Goal: Task Accomplishment & Management: Manage account settings

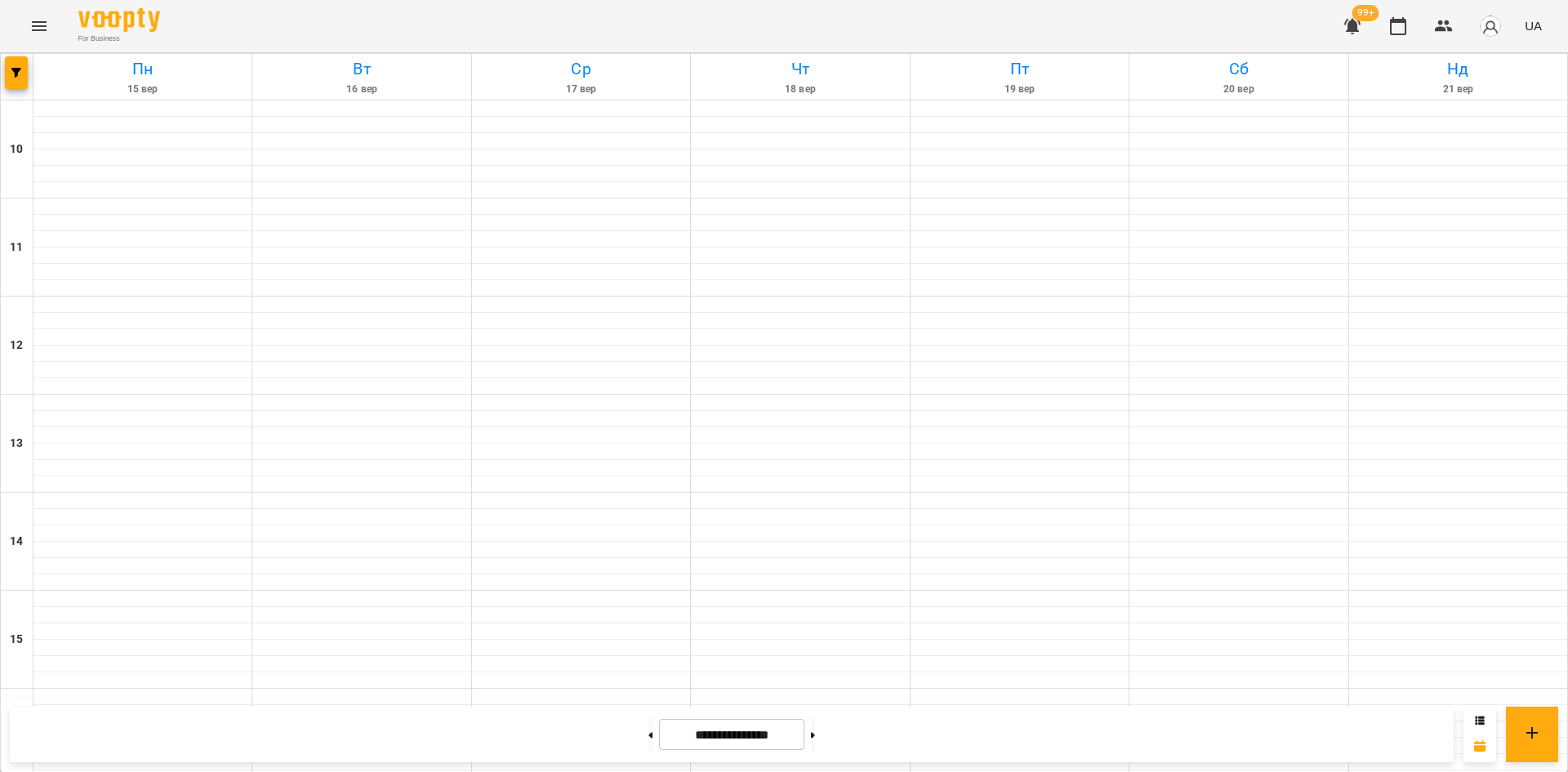
scroll to position [677, 0]
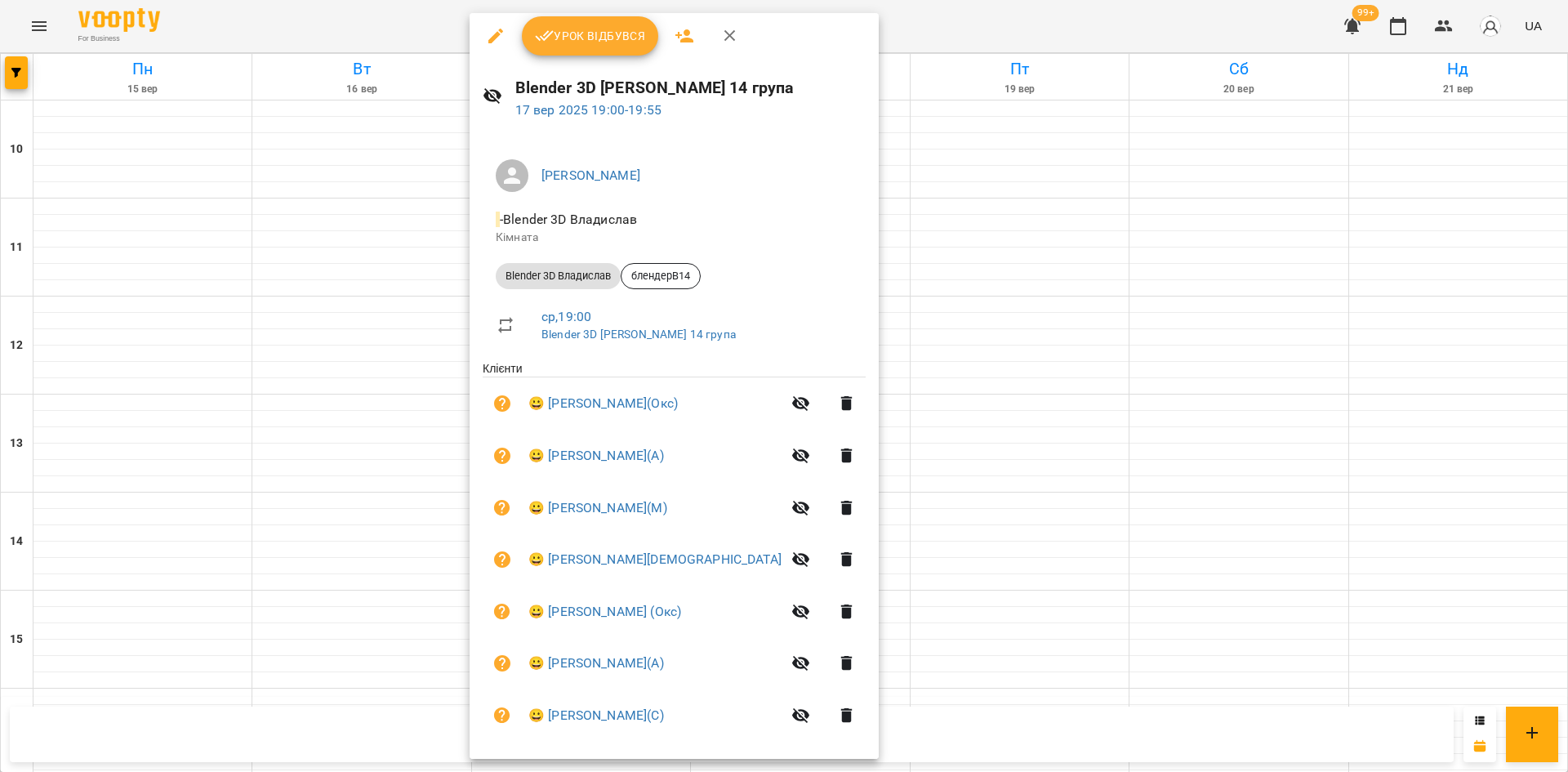
scroll to position [0, 0]
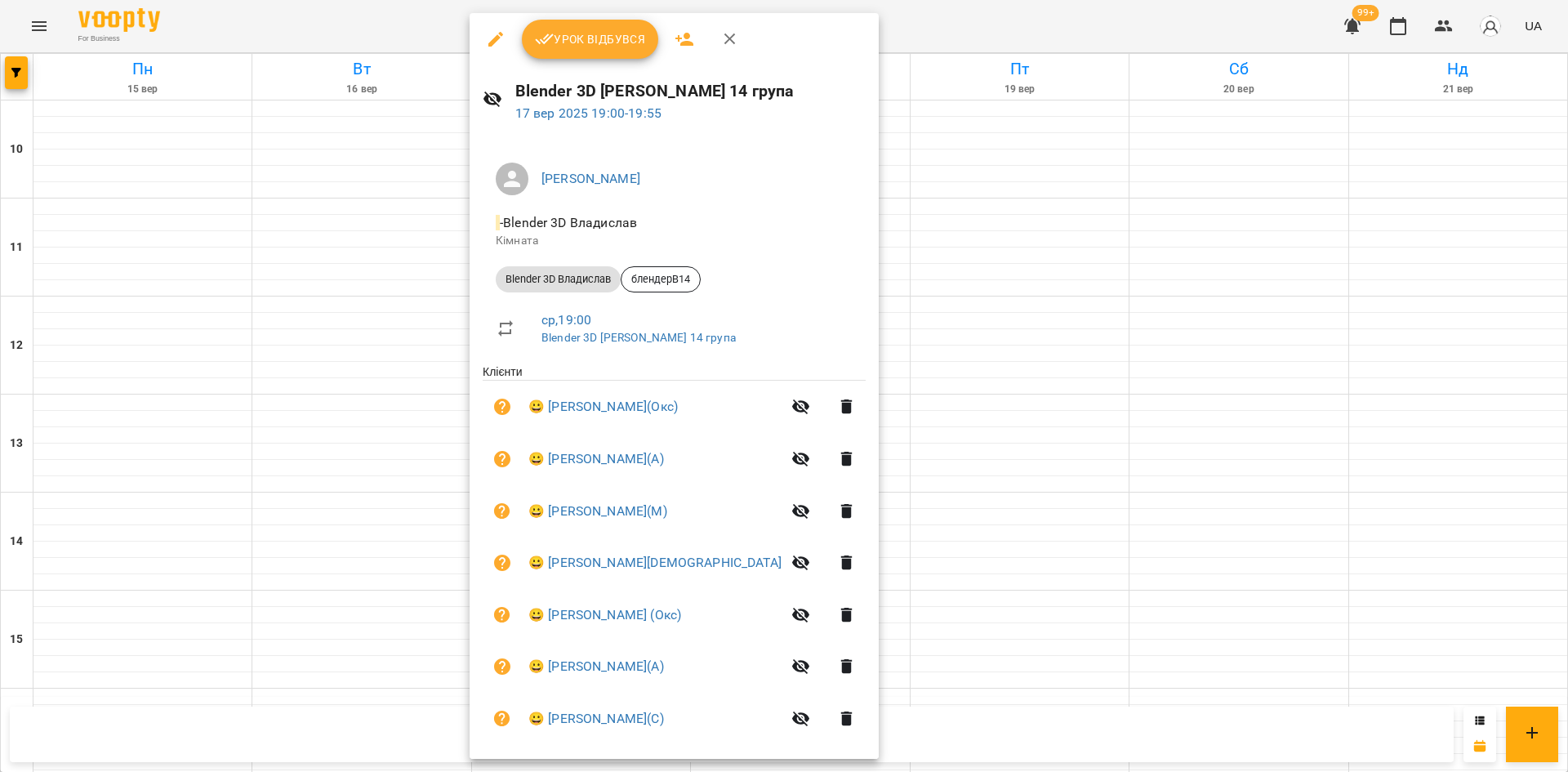
click at [1109, 338] on div at bounding box center [784, 386] width 1568 height 772
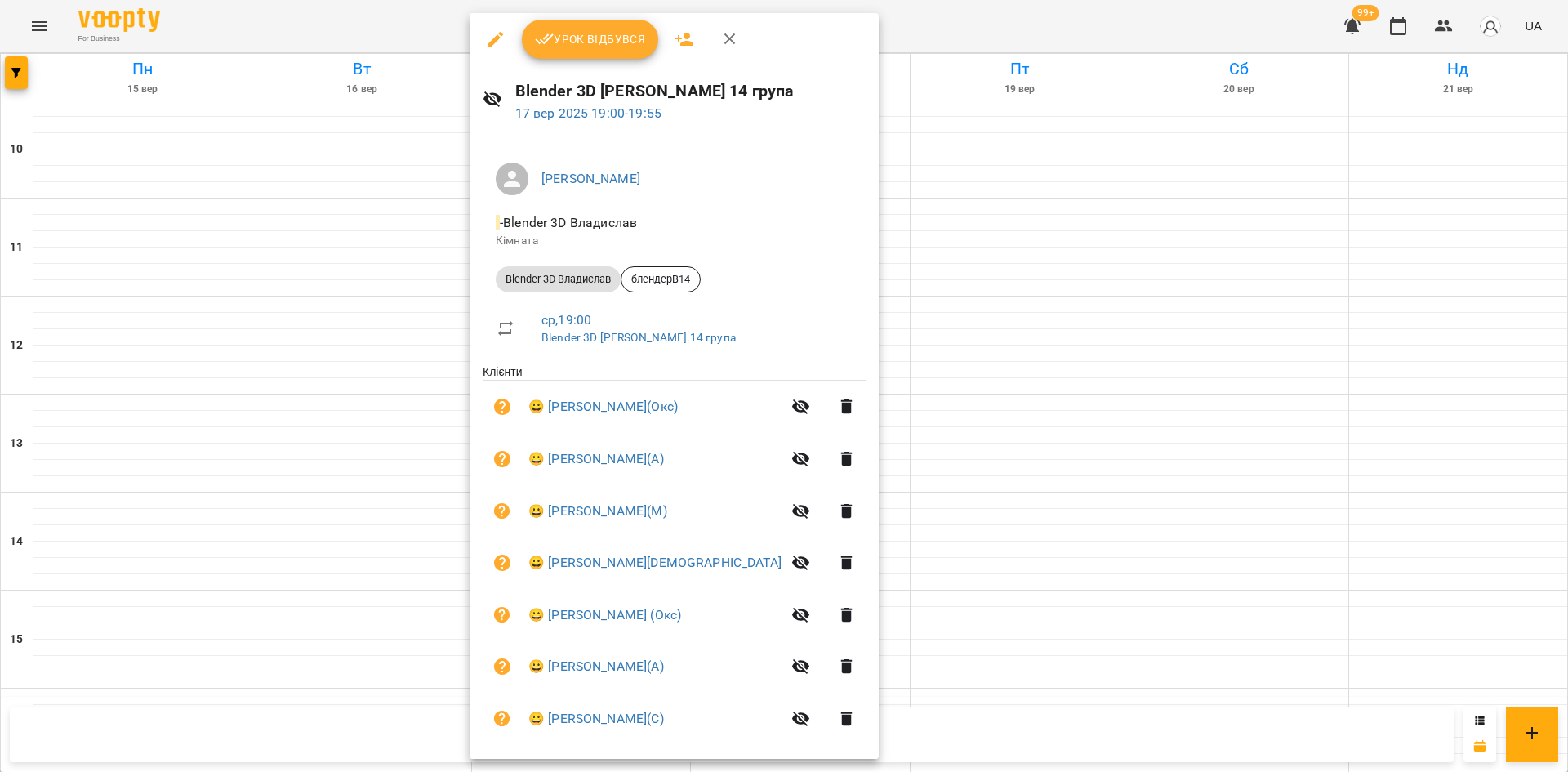
click at [488, 38] on icon "button" at bounding box center [496, 39] width 19 height 19
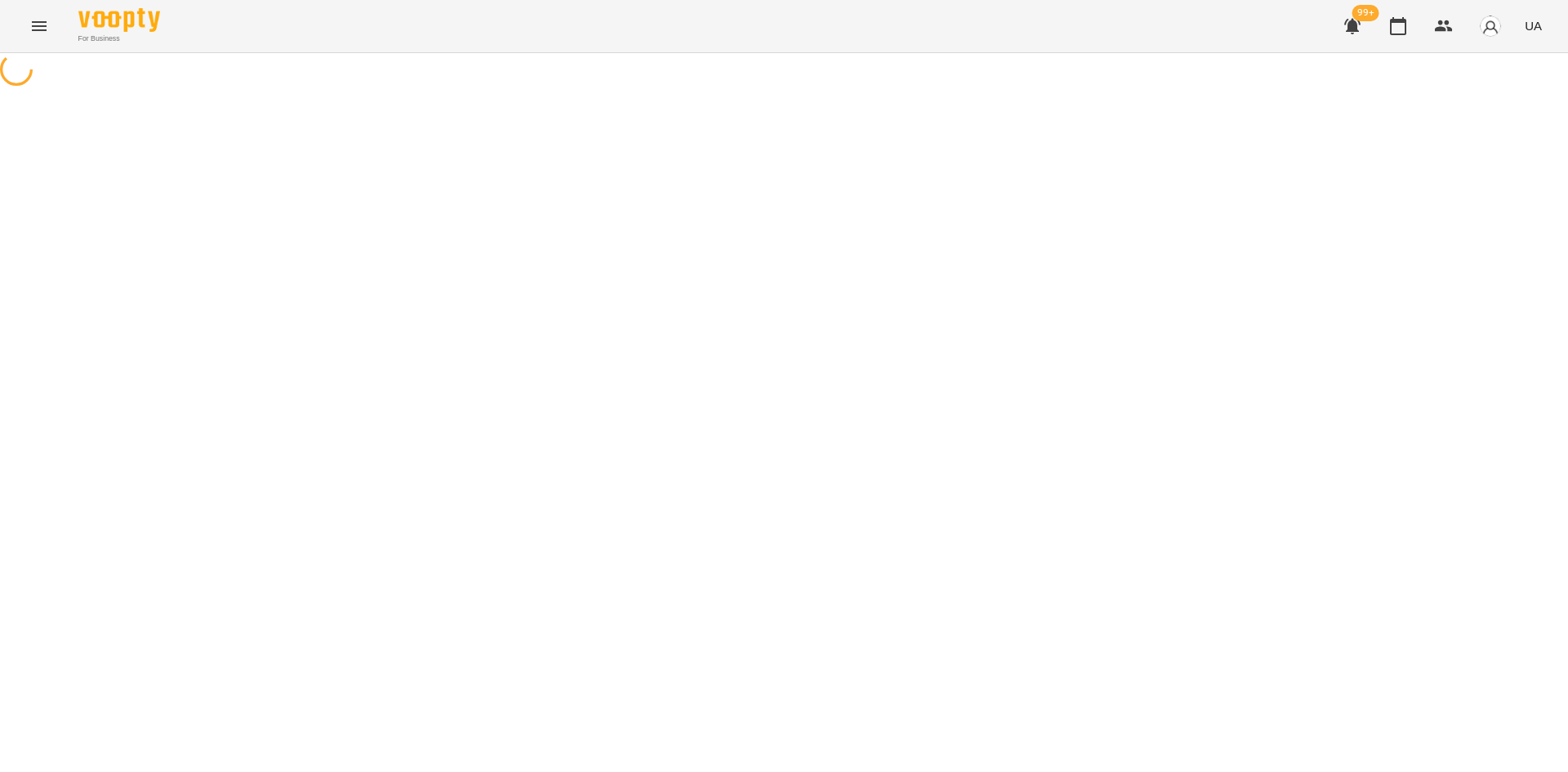
select select "**********"
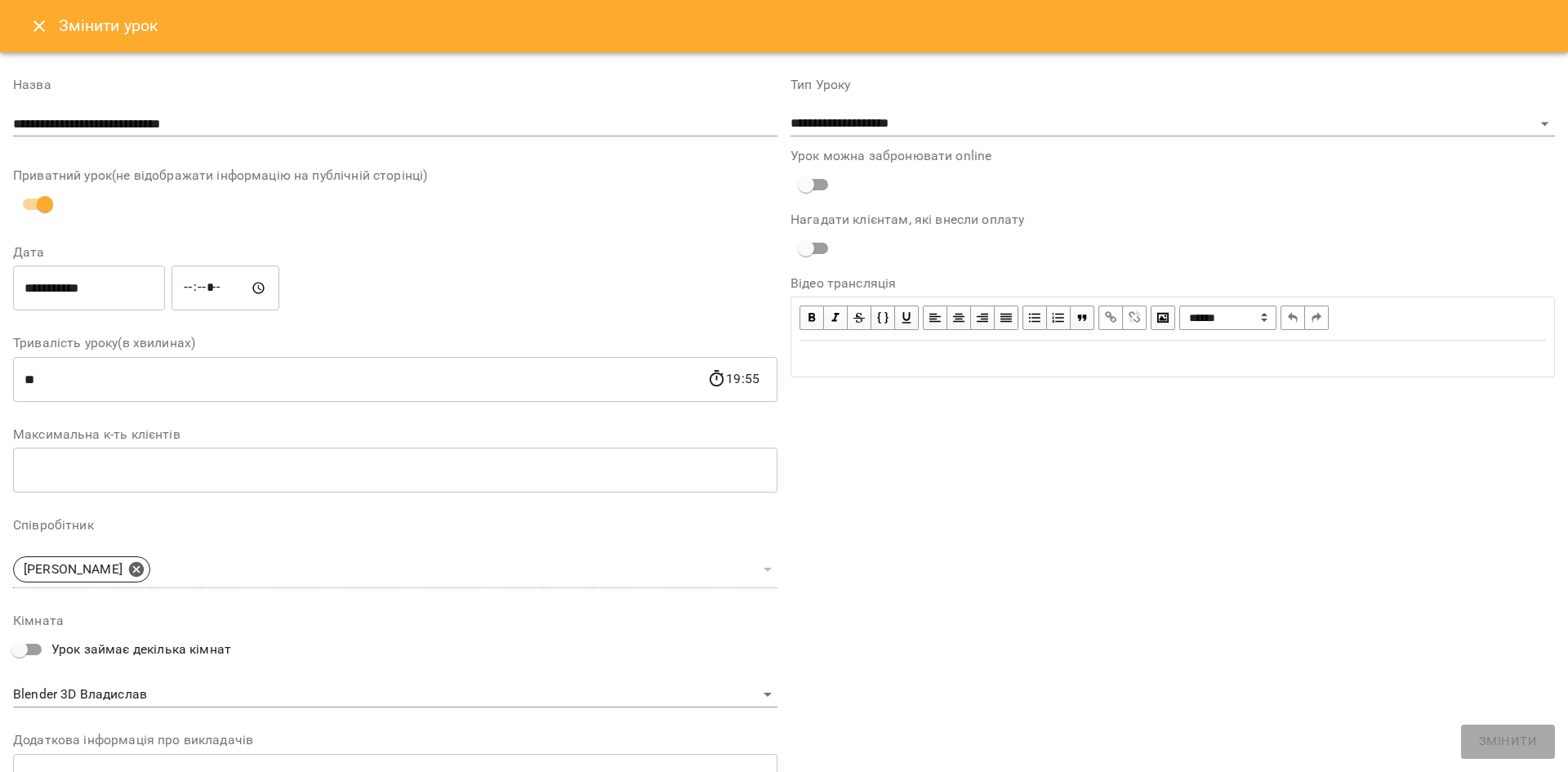
click at [47, 20] on icon "Close" at bounding box center [39, 26] width 19 height 19
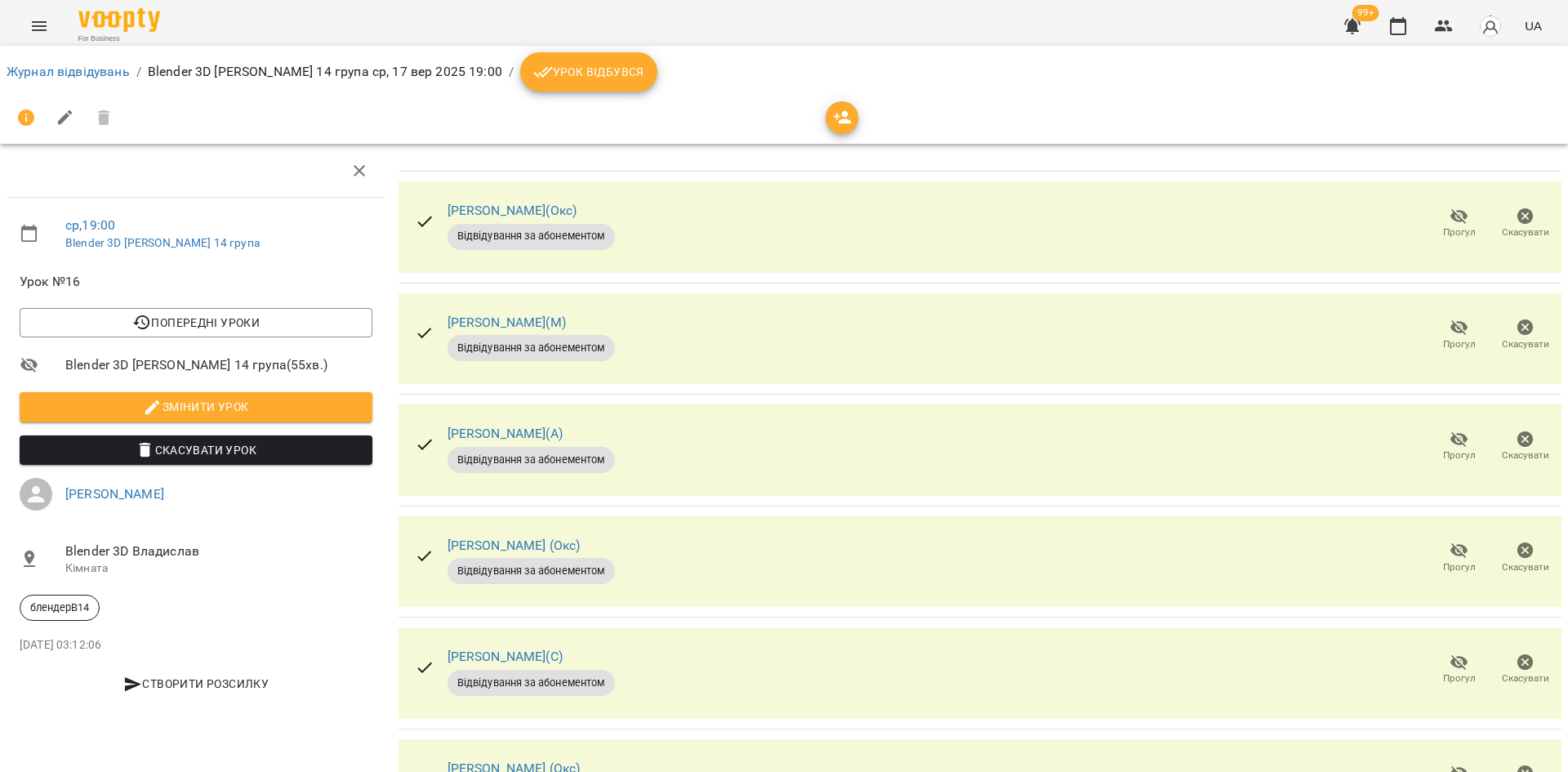
drag, startPoint x: 517, startPoint y: 200, endPoint x: 427, endPoint y: 201, distance: 90.0
click at [427, 201] on div "Єгор Пекарський(Окс) Відвідування за абонементом" at bounding box center [516, 223] width 233 height 84
click at [585, 75] on span "Урок відбувся" at bounding box center [588, 72] width 111 height 19
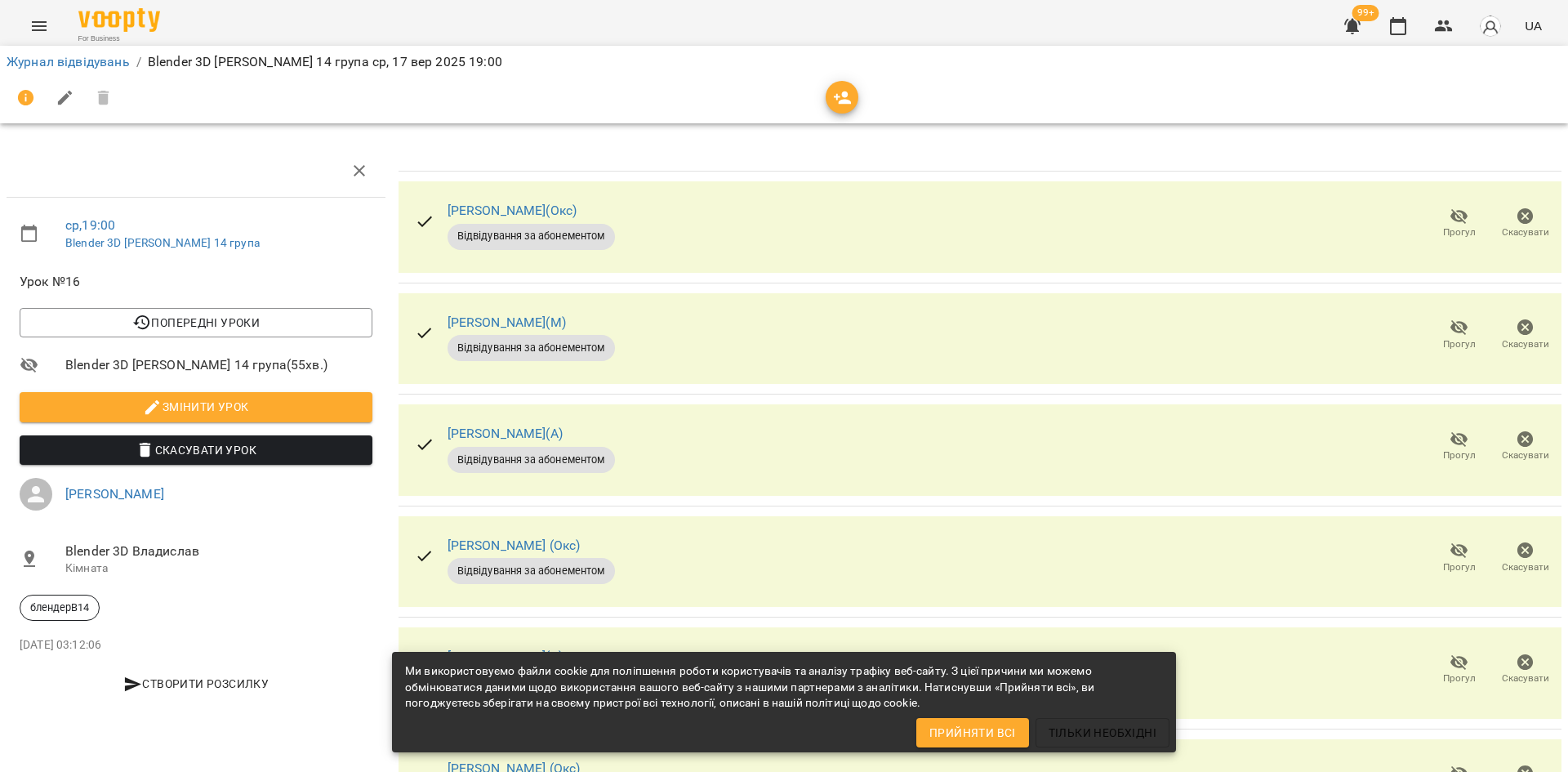
click at [988, 723] on span "Прийняти всі" at bounding box center [972, 733] width 86 height 19
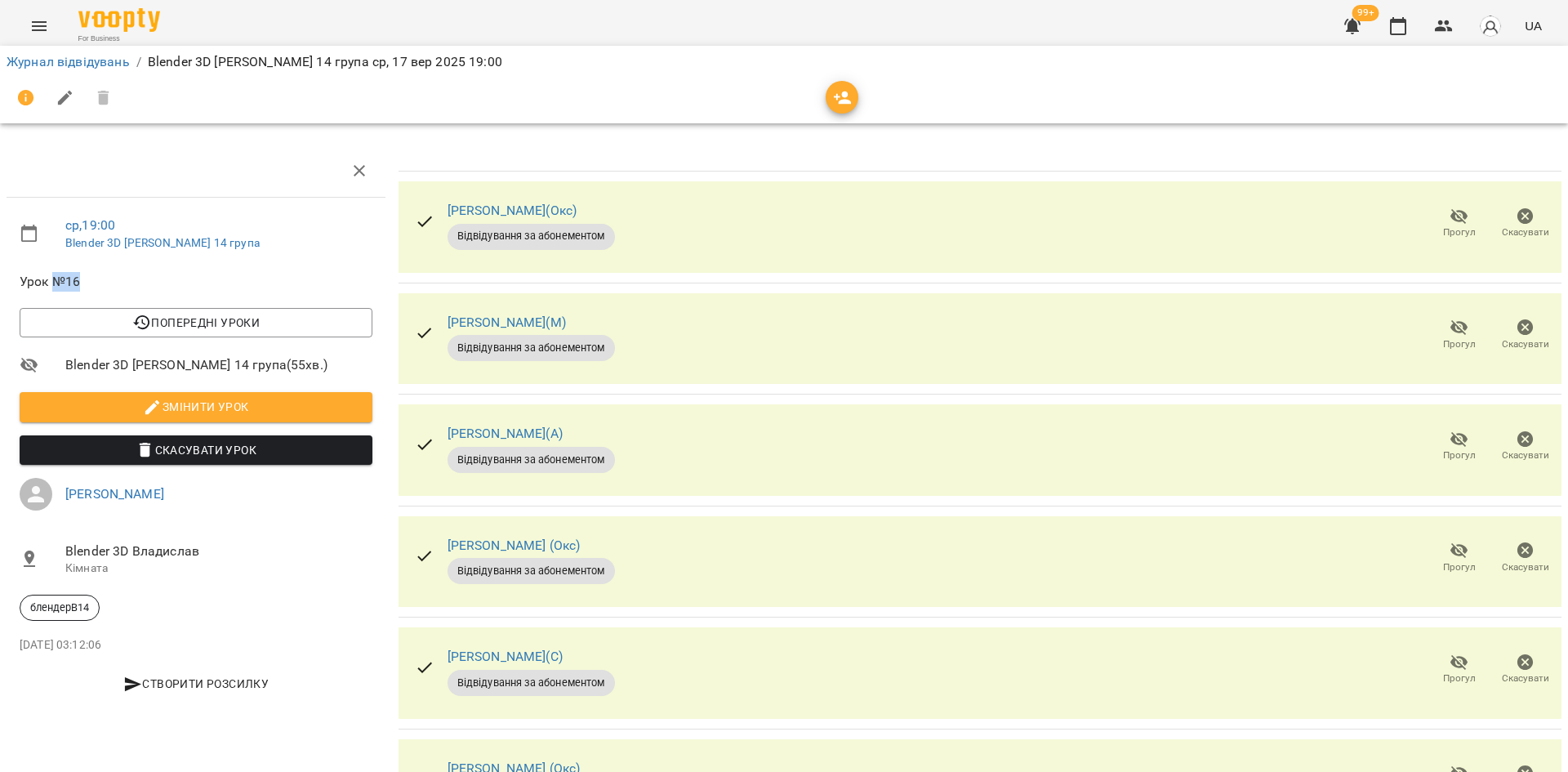
click at [51, 278] on span "Урок №16" at bounding box center [195, 282] width 352 height 19
click at [119, 280] on span "Урок №16" at bounding box center [195, 282] width 352 height 19
drag, startPoint x: 654, startPoint y: 201, endPoint x: 685, endPoint y: 198, distance: 31.1
click at [654, 201] on div "[PERSON_NAME](Окс) Відвідування за абонементом Прогул Скасувати" at bounding box center [981, 227] width 1163 height 91
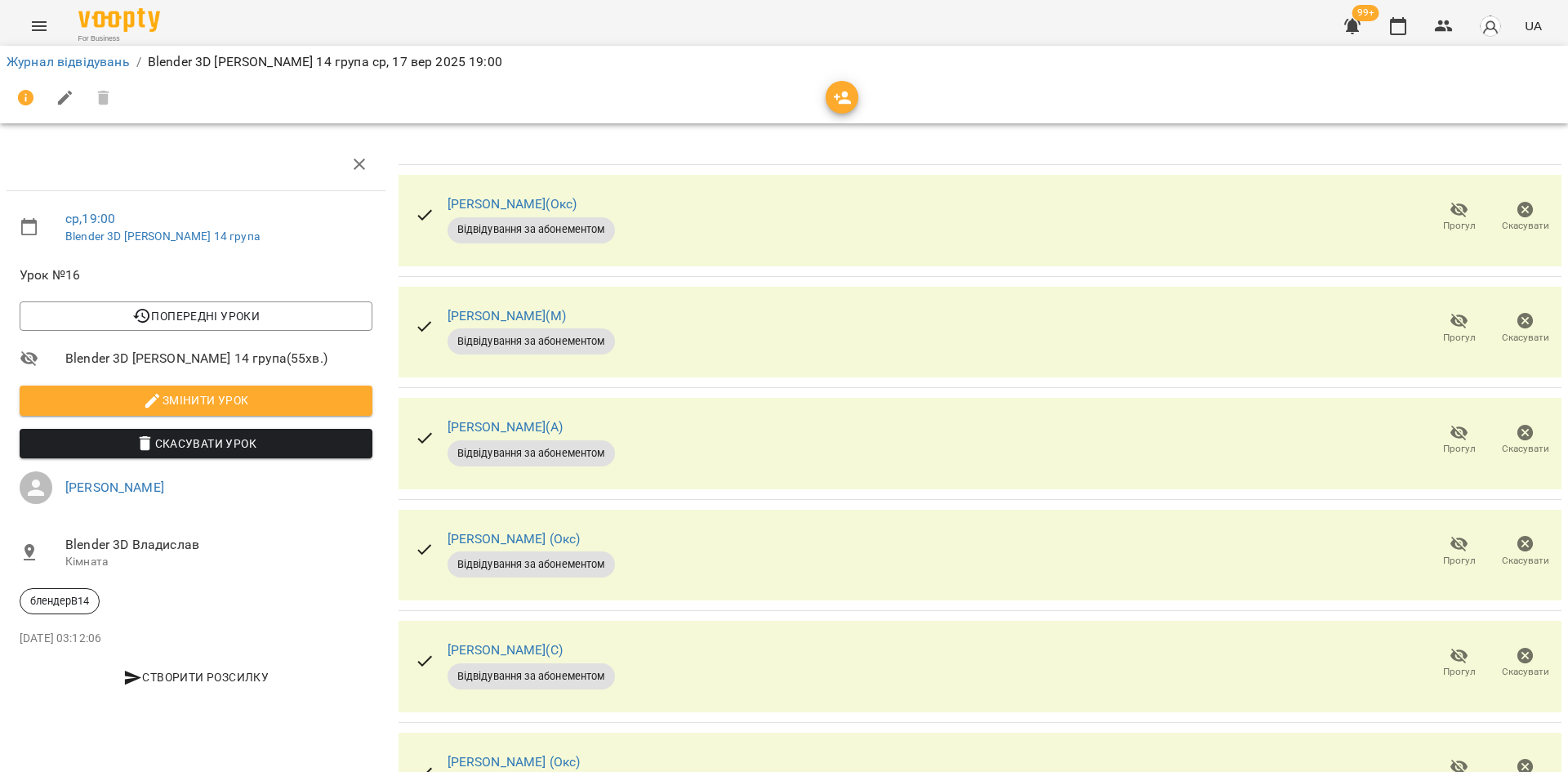
scroll to position [318, 0]
click at [1451, 641] on button "Прогул" at bounding box center [1459, 663] width 66 height 46
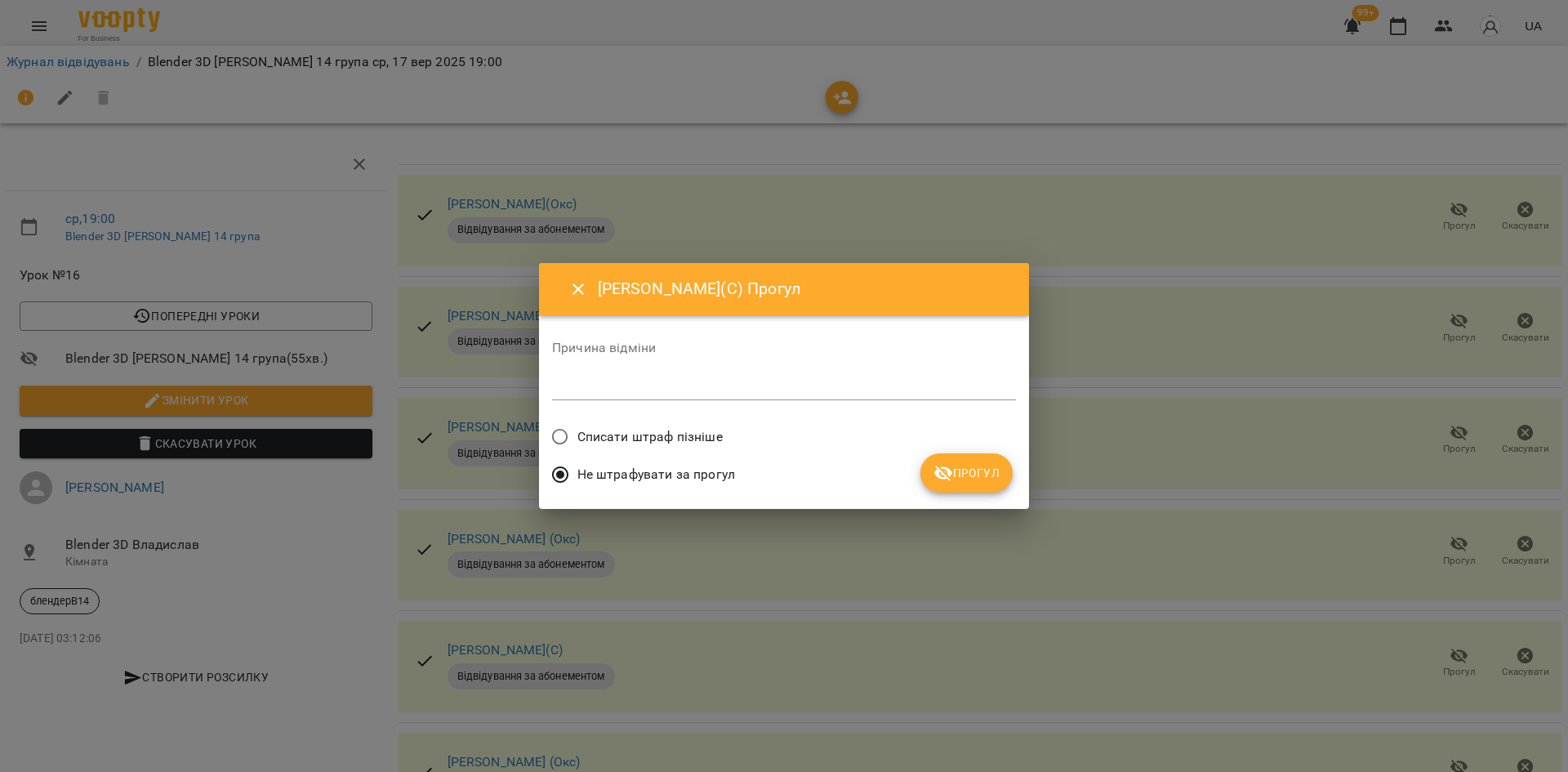
click at [668, 424] on label "Списати штраф пізніше" at bounding box center [632, 436] width 180 height 34
click at [678, 429] on span "Списати штраф пізніше" at bounding box center [651, 437] width 146 height 19
click at [977, 468] on span "Прогул" at bounding box center [967, 473] width 66 height 19
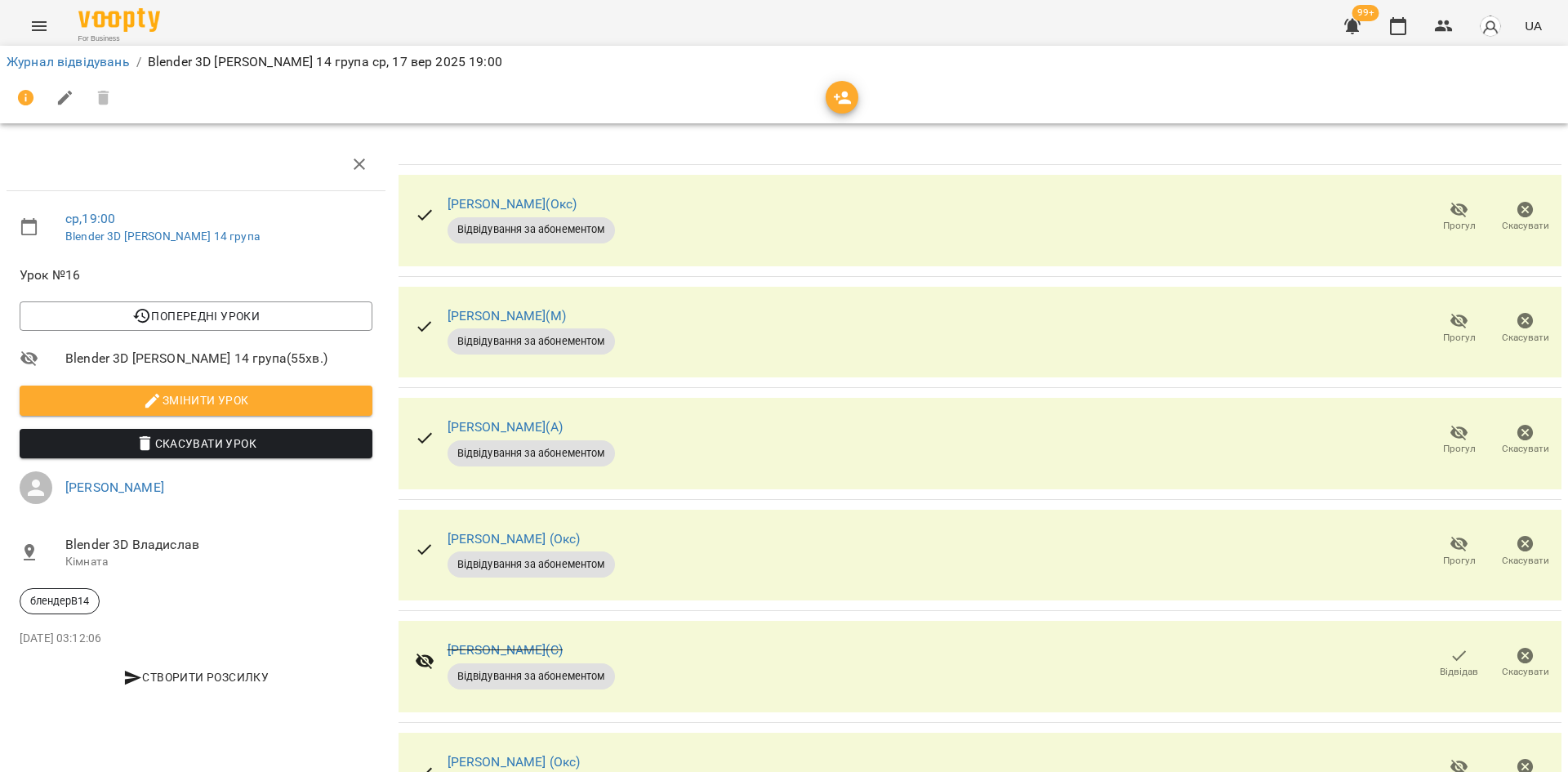
scroll to position [0, 0]
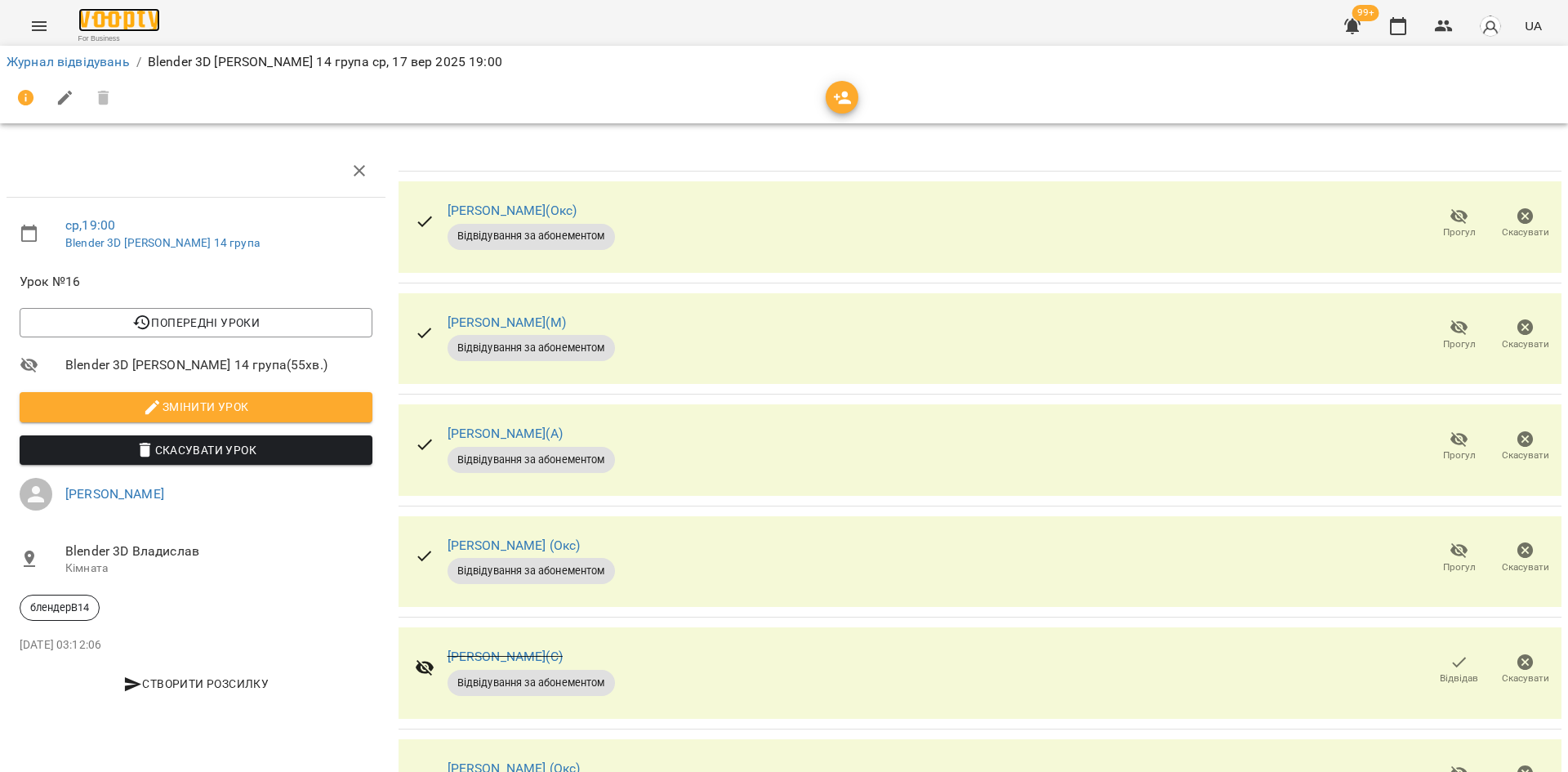
click at [158, 15] on img at bounding box center [119, 19] width 82 height 23
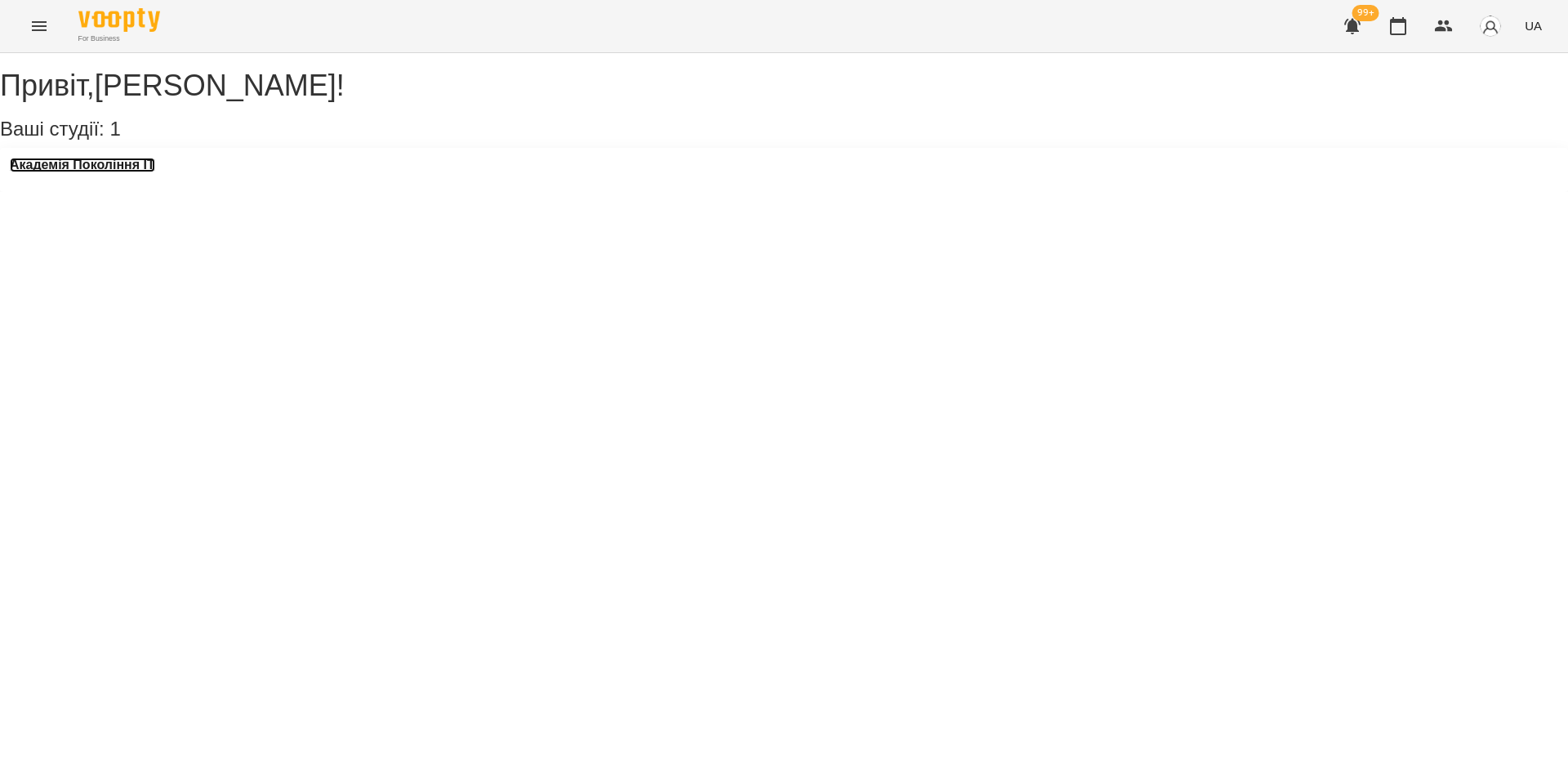
click at [128, 173] on h3 "Академія Покоління ІТ" at bounding box center [83, 164] width 146 height 15
click at [128, 191] on div "Привіт , [PERSON_NAME] ! Ваші студії: 1 Академія Покоління ІТ" at bounding box center [784, 122] width 1568 height 139
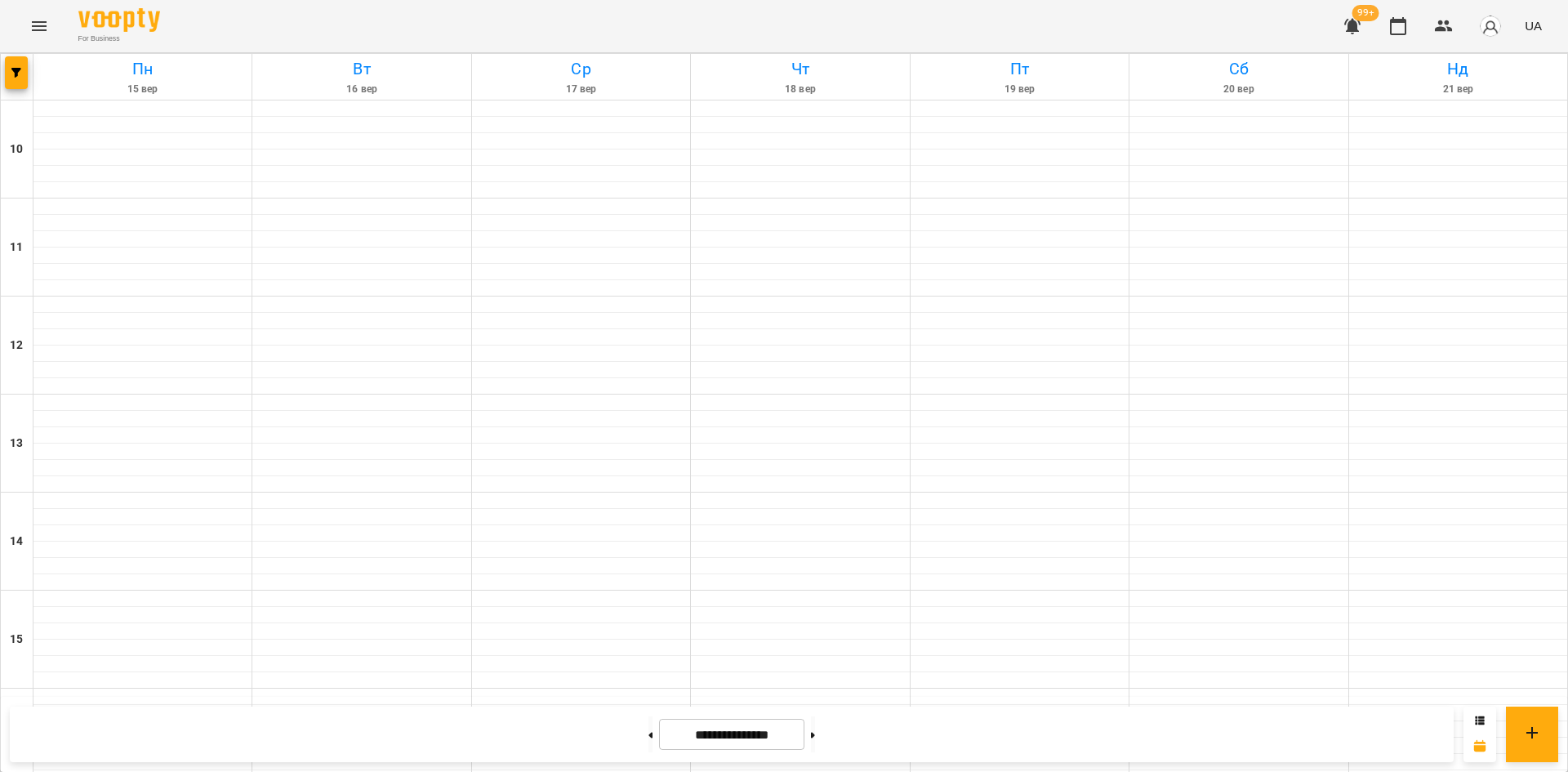
scroll to position [572, 0]
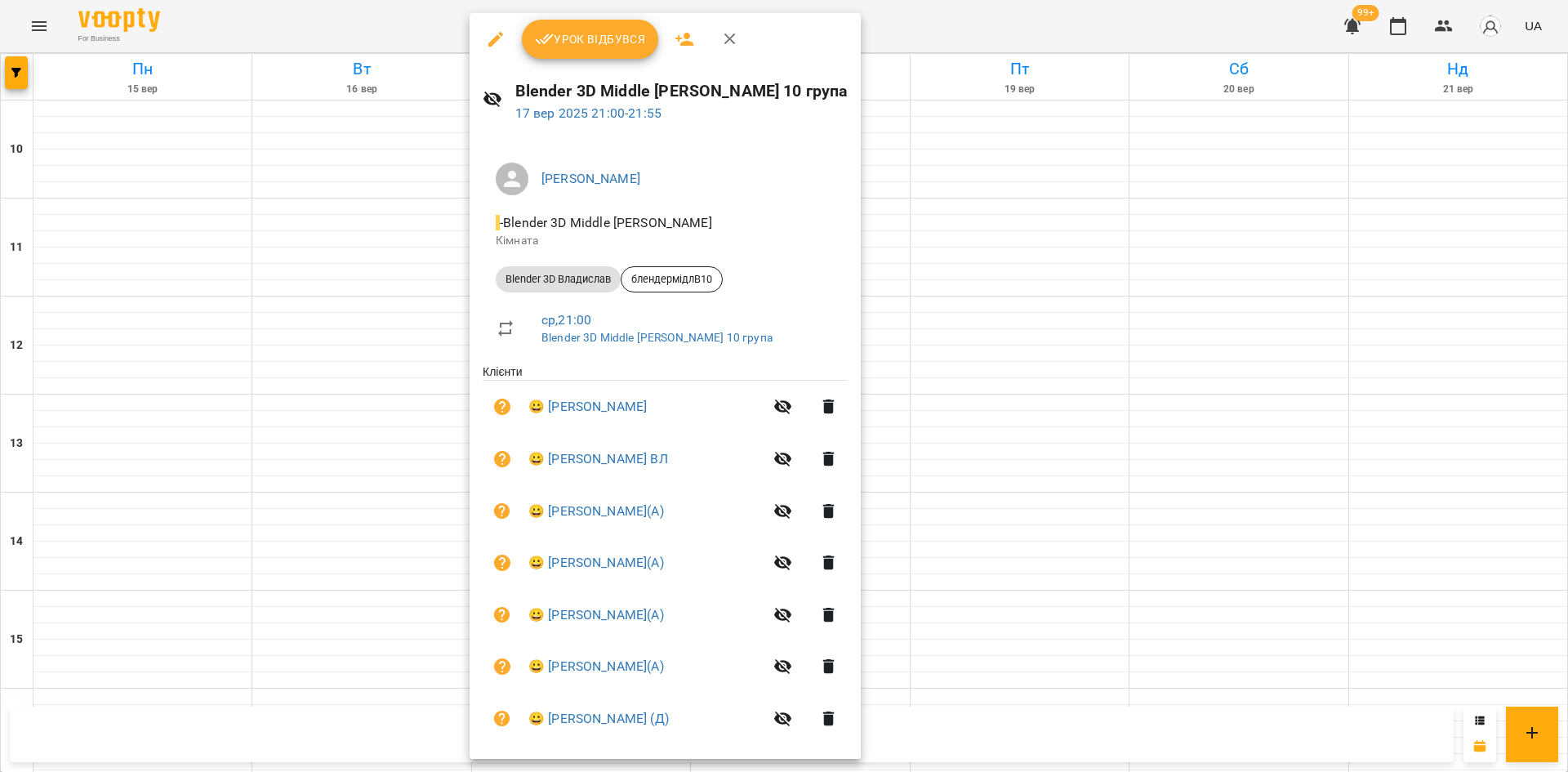
click at [1331, 463] on div at bounding box center [784, 386] width 1568 height 772
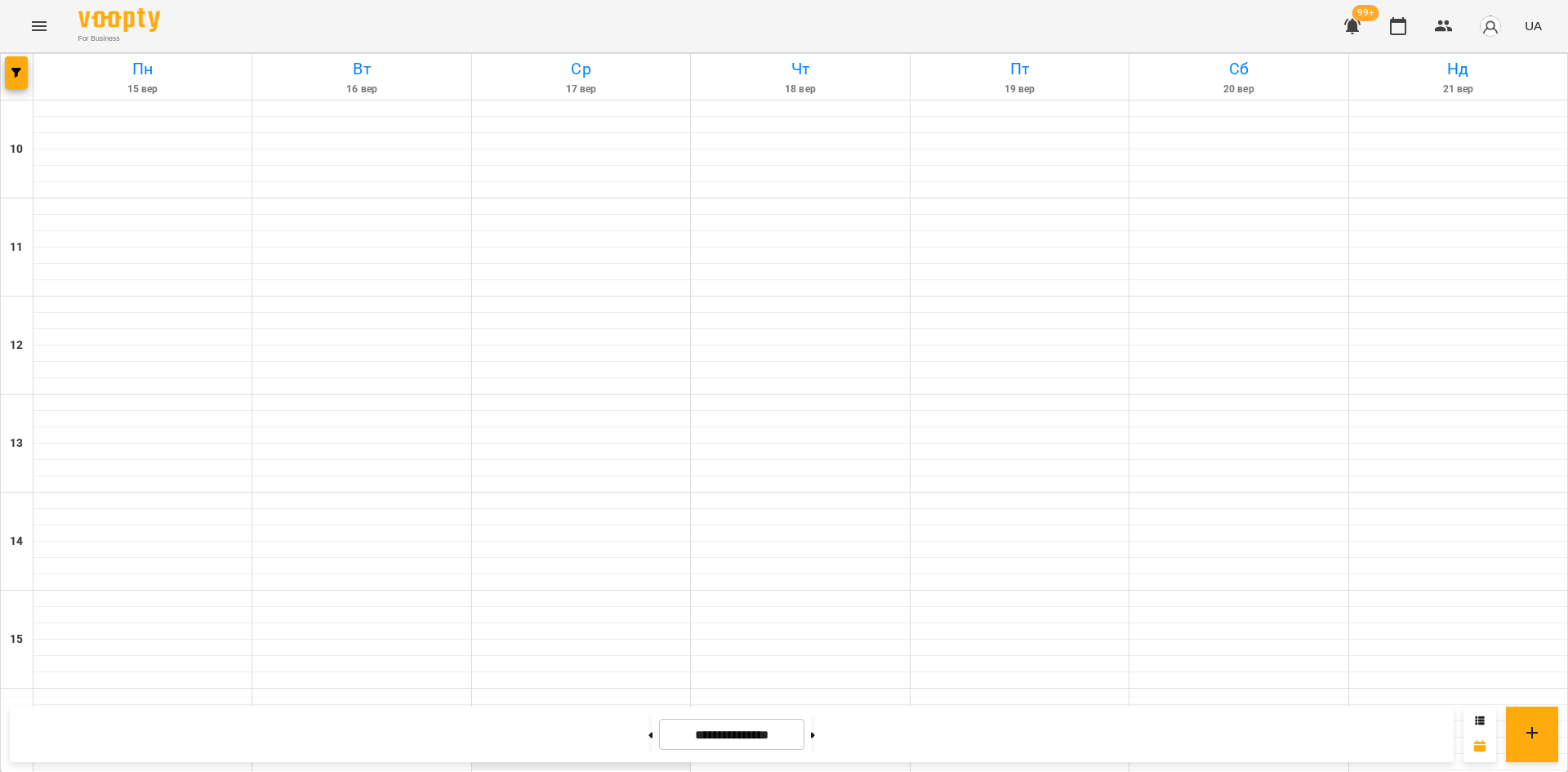
scroll to position [594, 0]
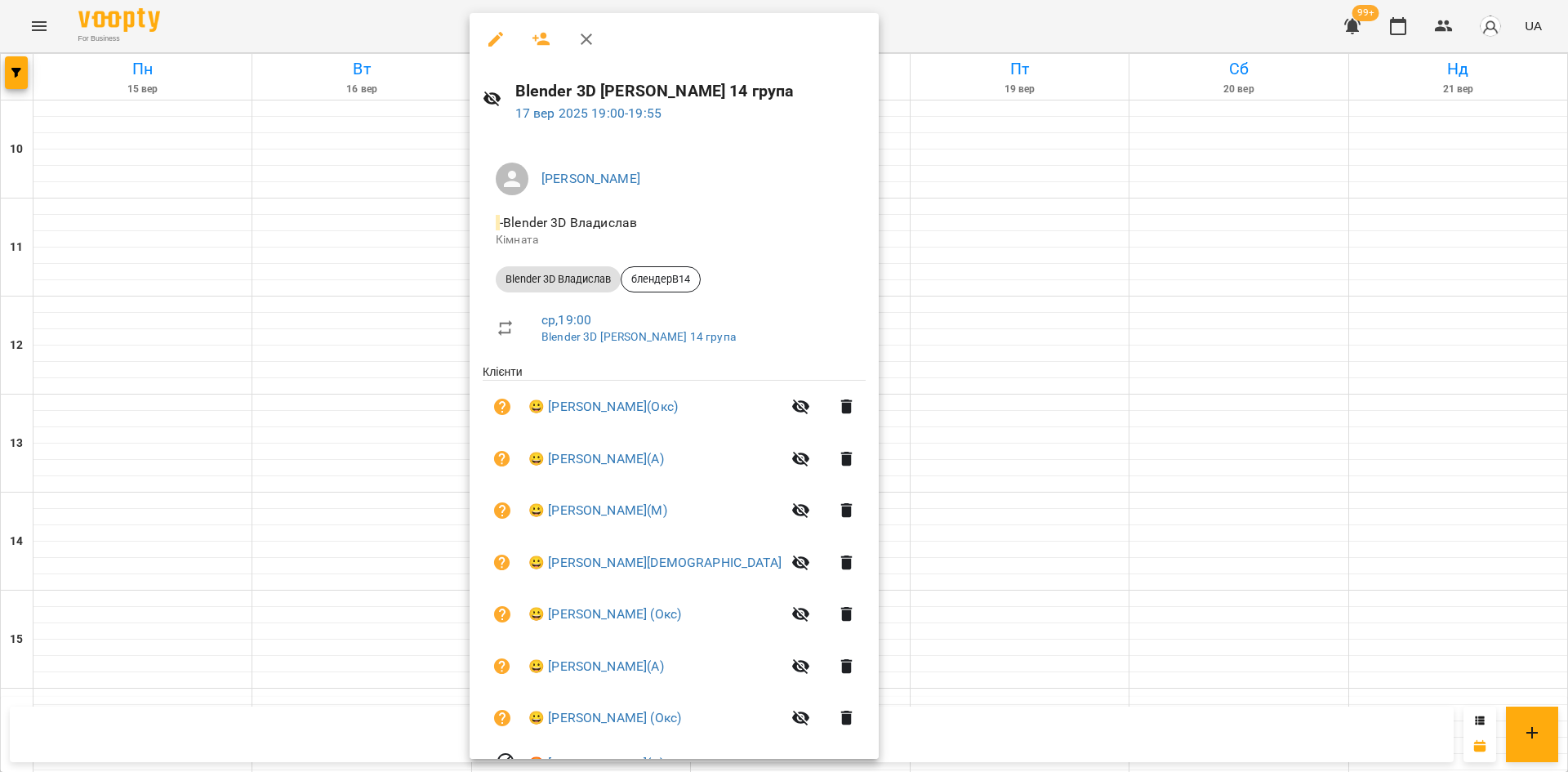
click at [1099, 415] on div at bounding box center [784, 386] width 1568 height 772
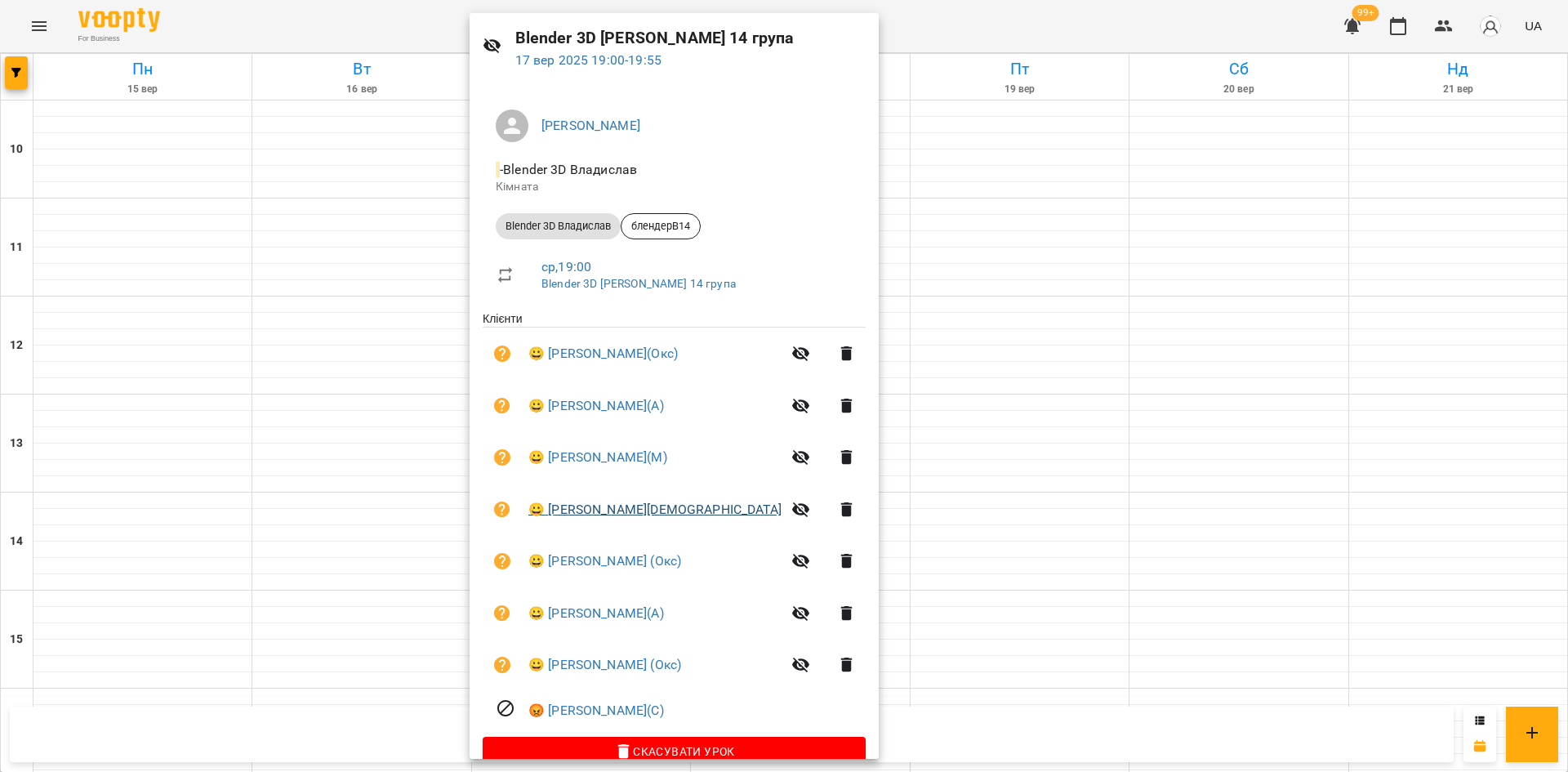
scroll to position [82, 0]
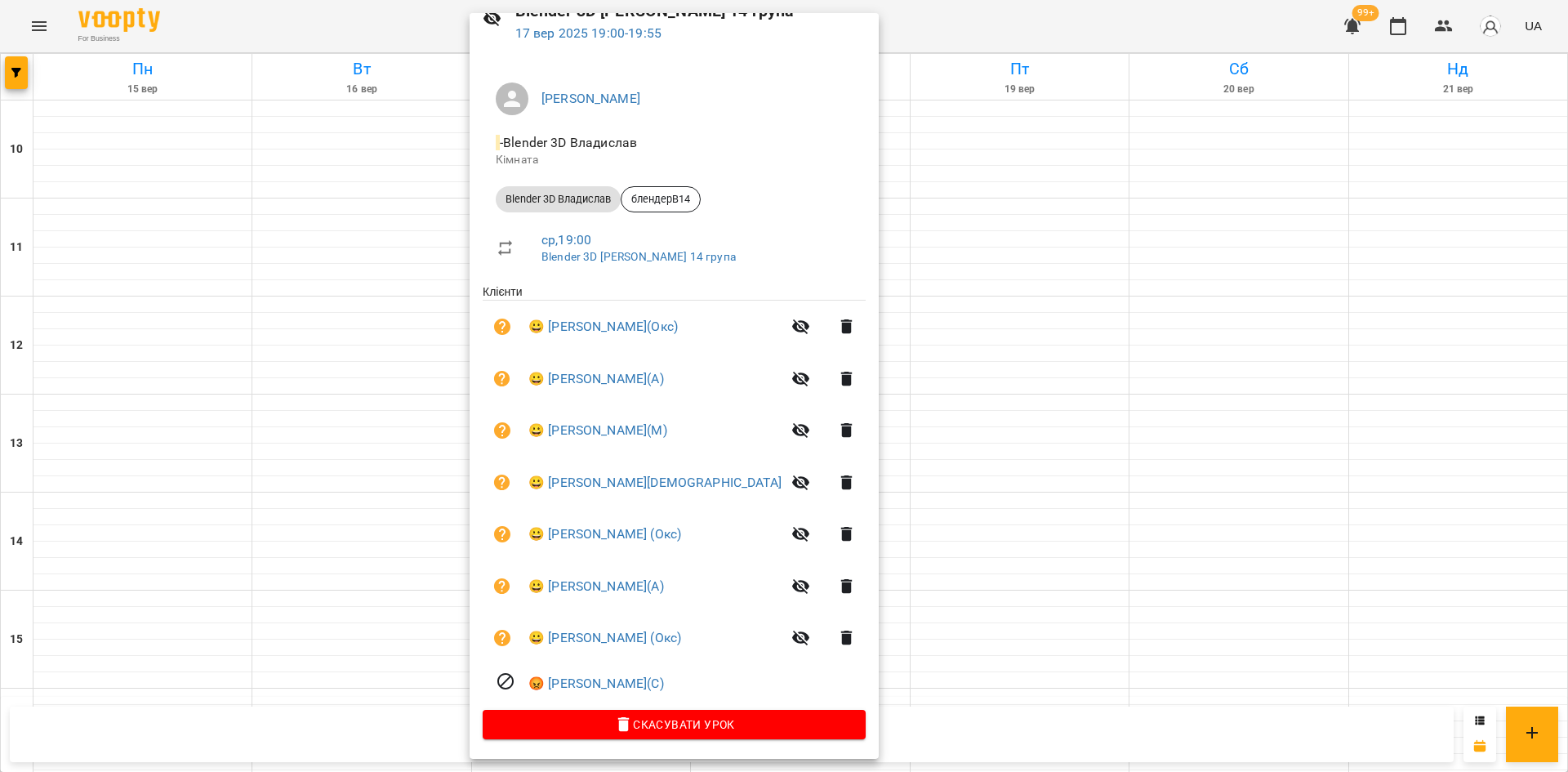
click at [1187, 457] on div at bounding box center [784, 386] width 1568 height 772
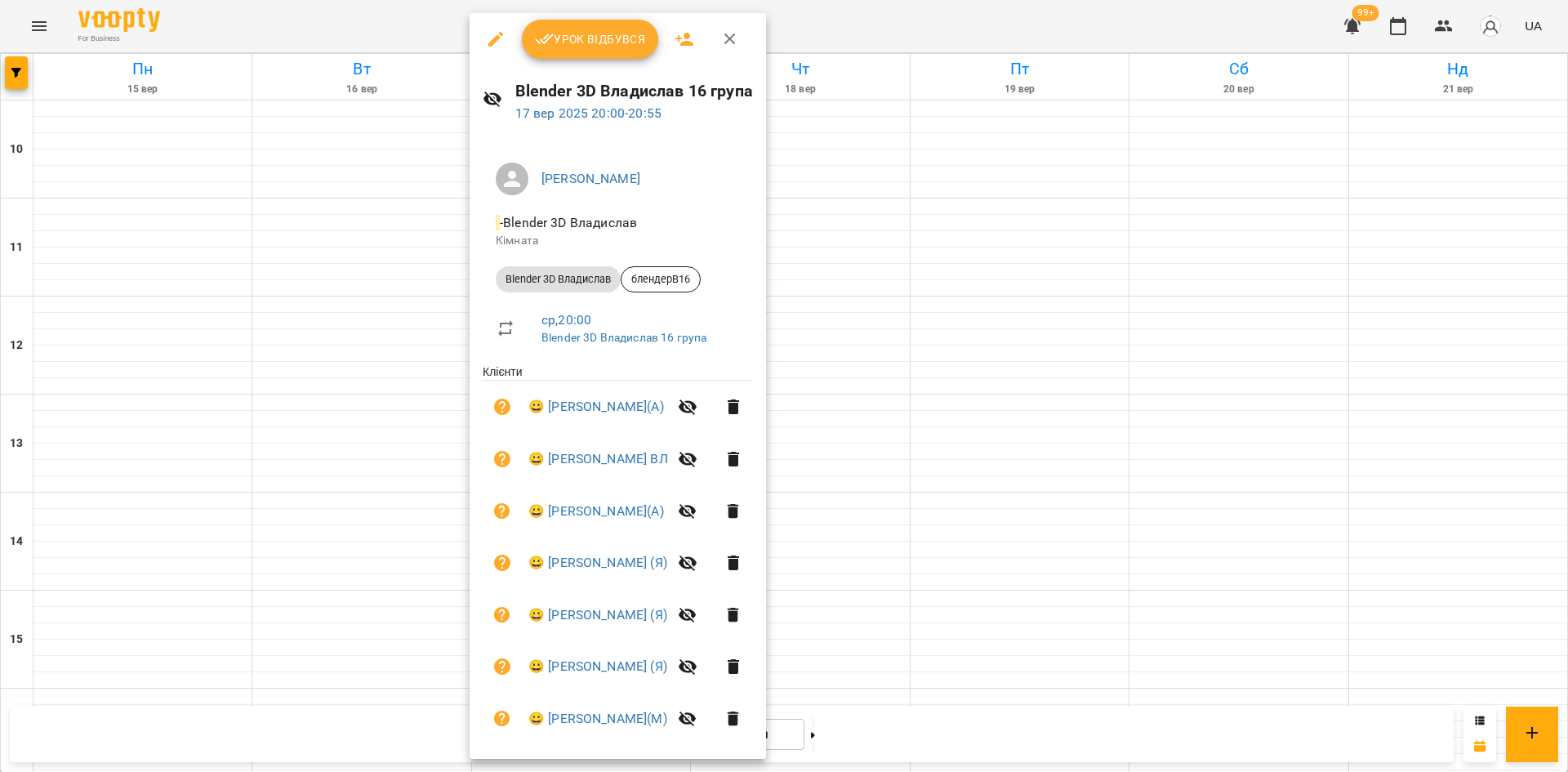
click at [1244, 408] on div at bounding box center [784, 386] width 1568 height 772
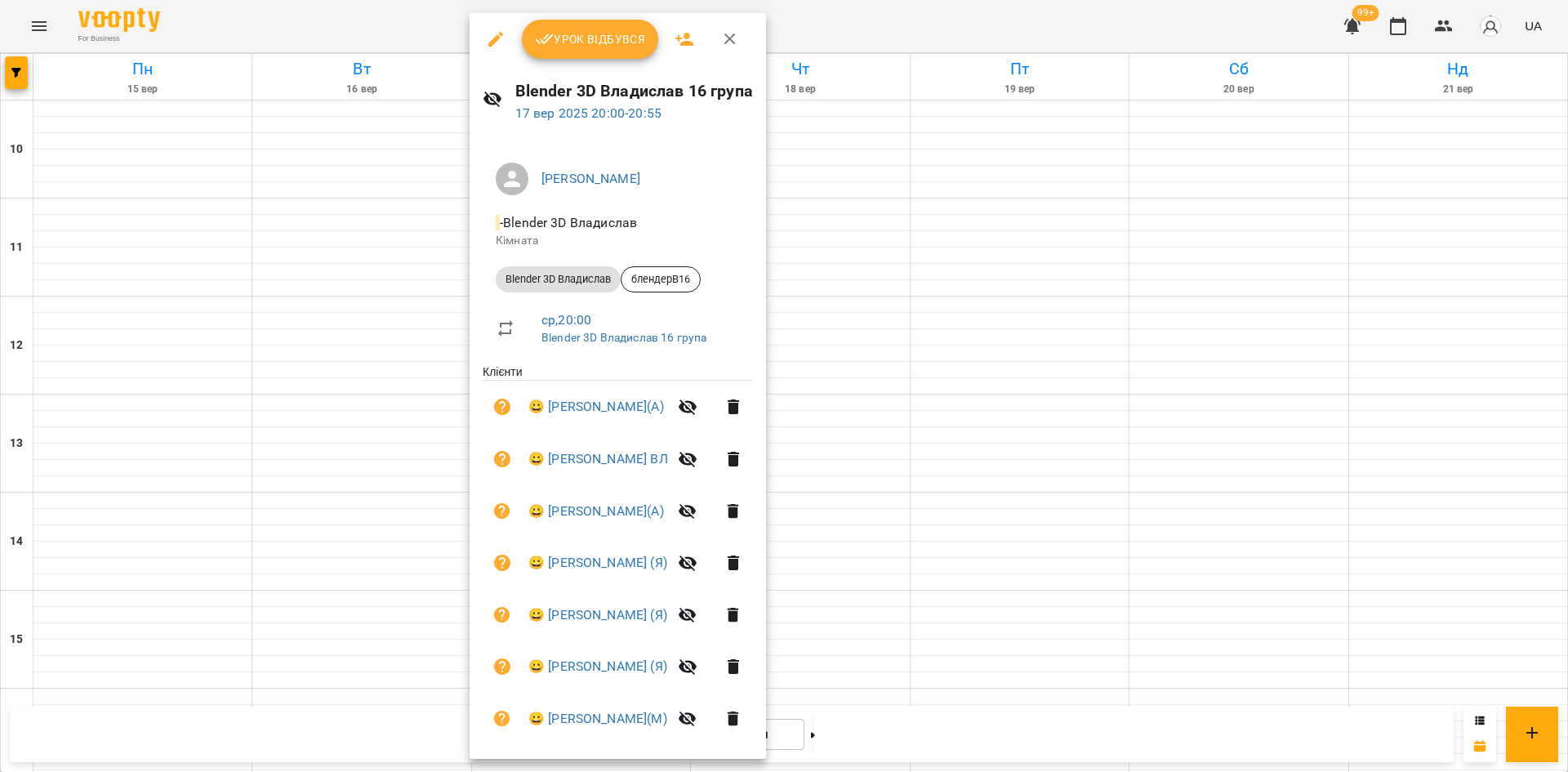
click at [1172, 378] on div at bounding box center [784, 386] width 1568 height 772
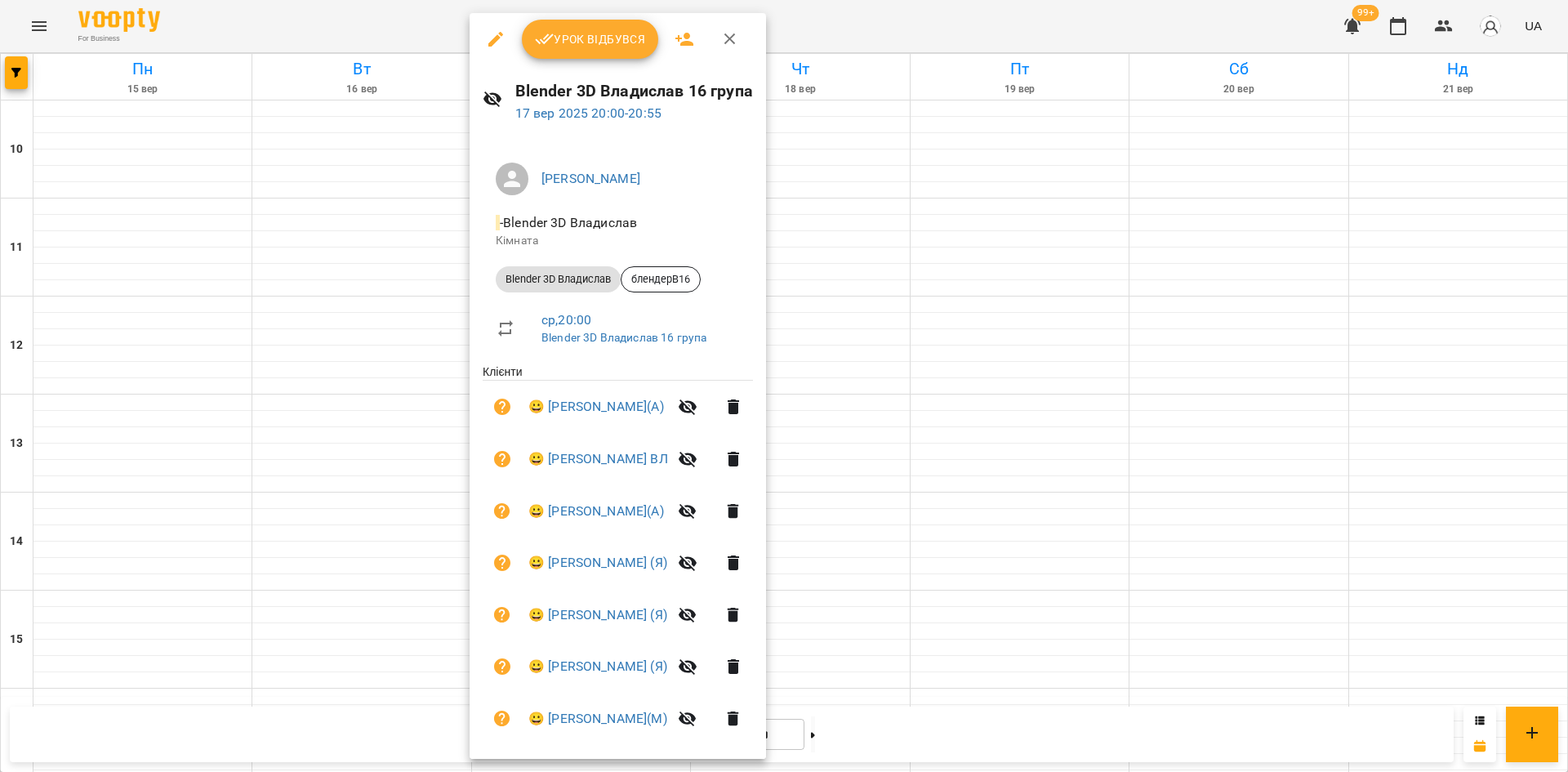
click at [1197, 418] on div at bounding box center [784, 386] width 1568 height 772
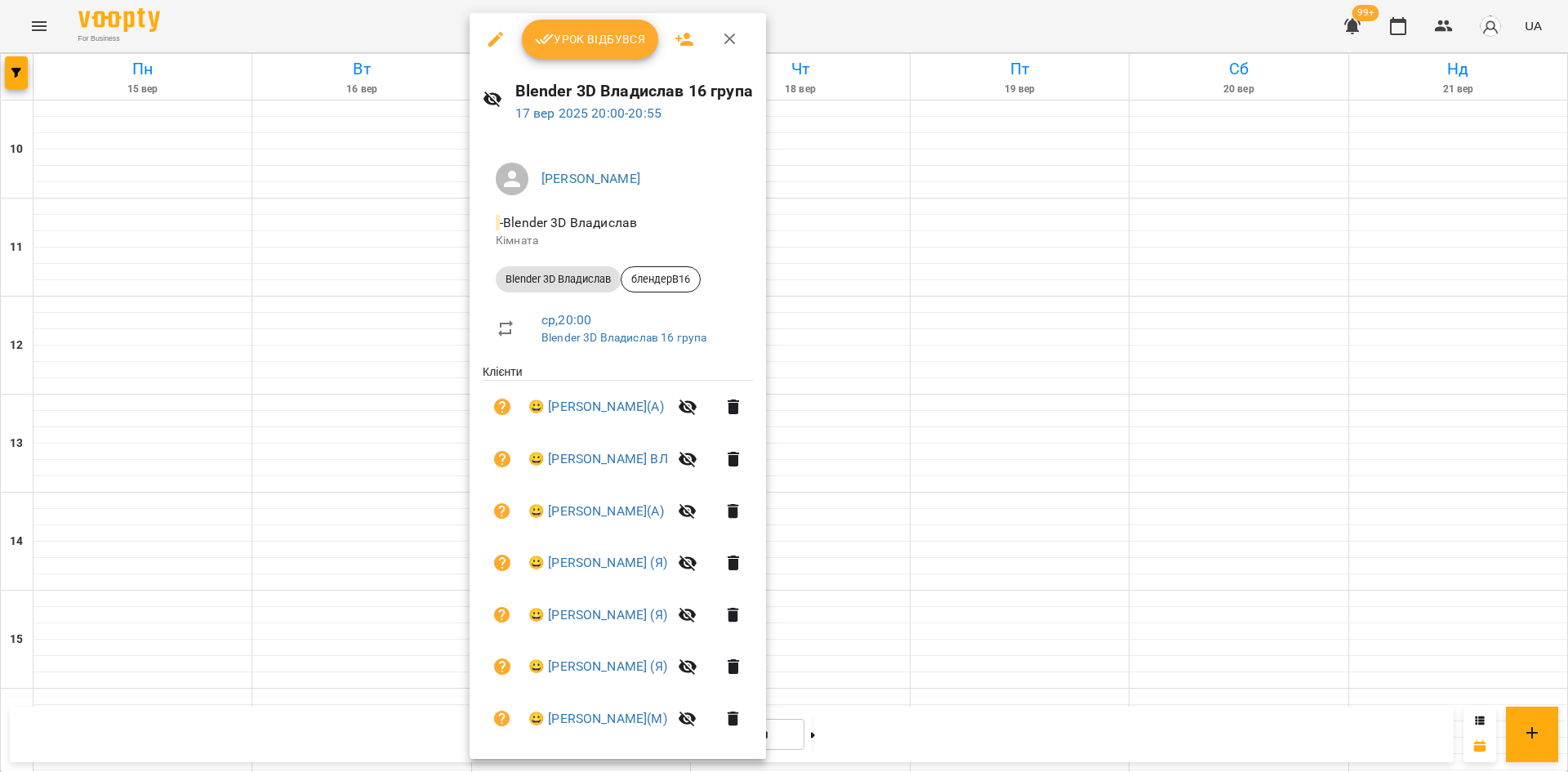
click at [1245, 429] on div at bounding box center [784, 386] width 1568 height 772
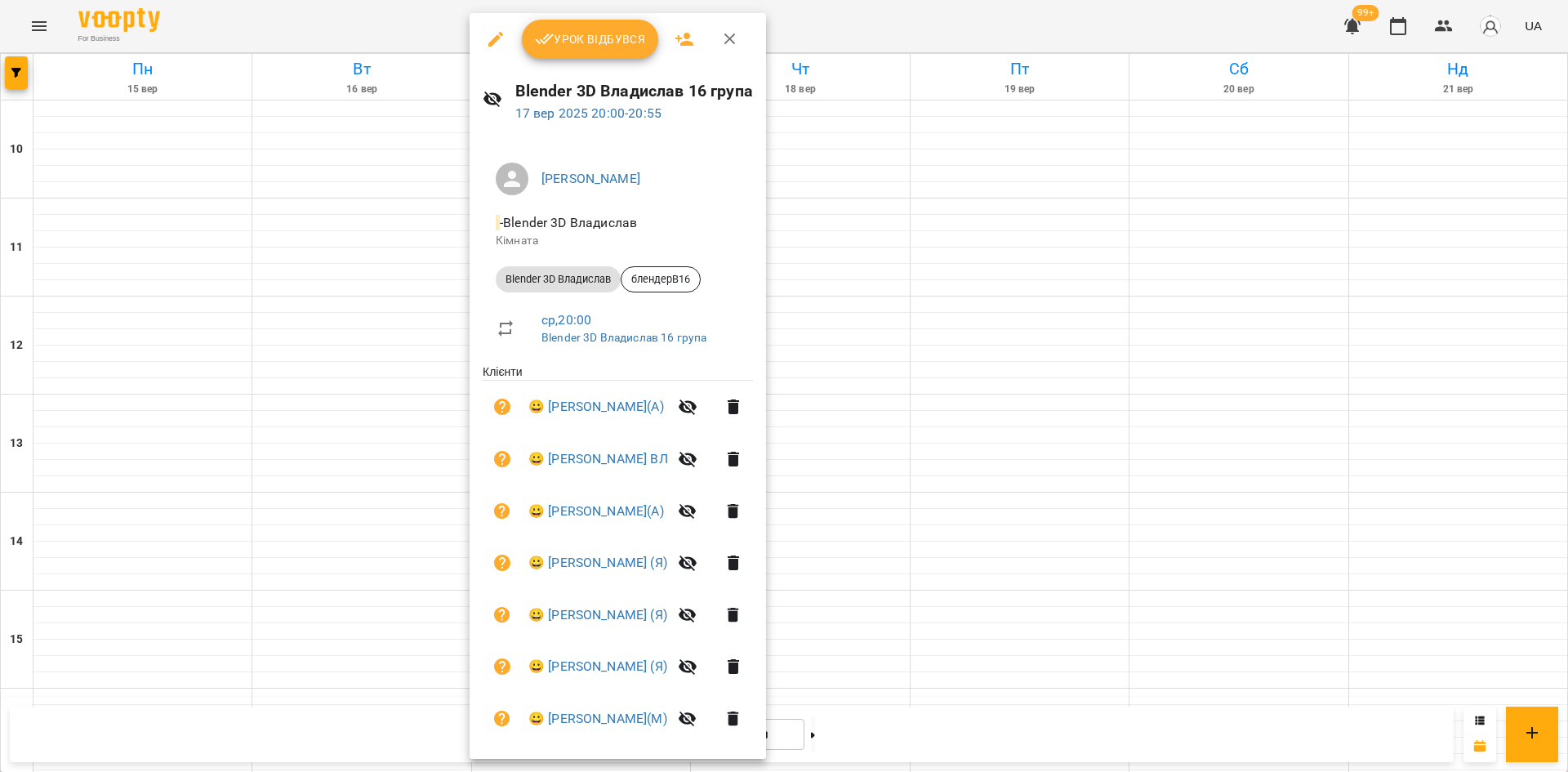
click at [1267, 321] on div at bounding box center [784, 386] width 1568 height 772
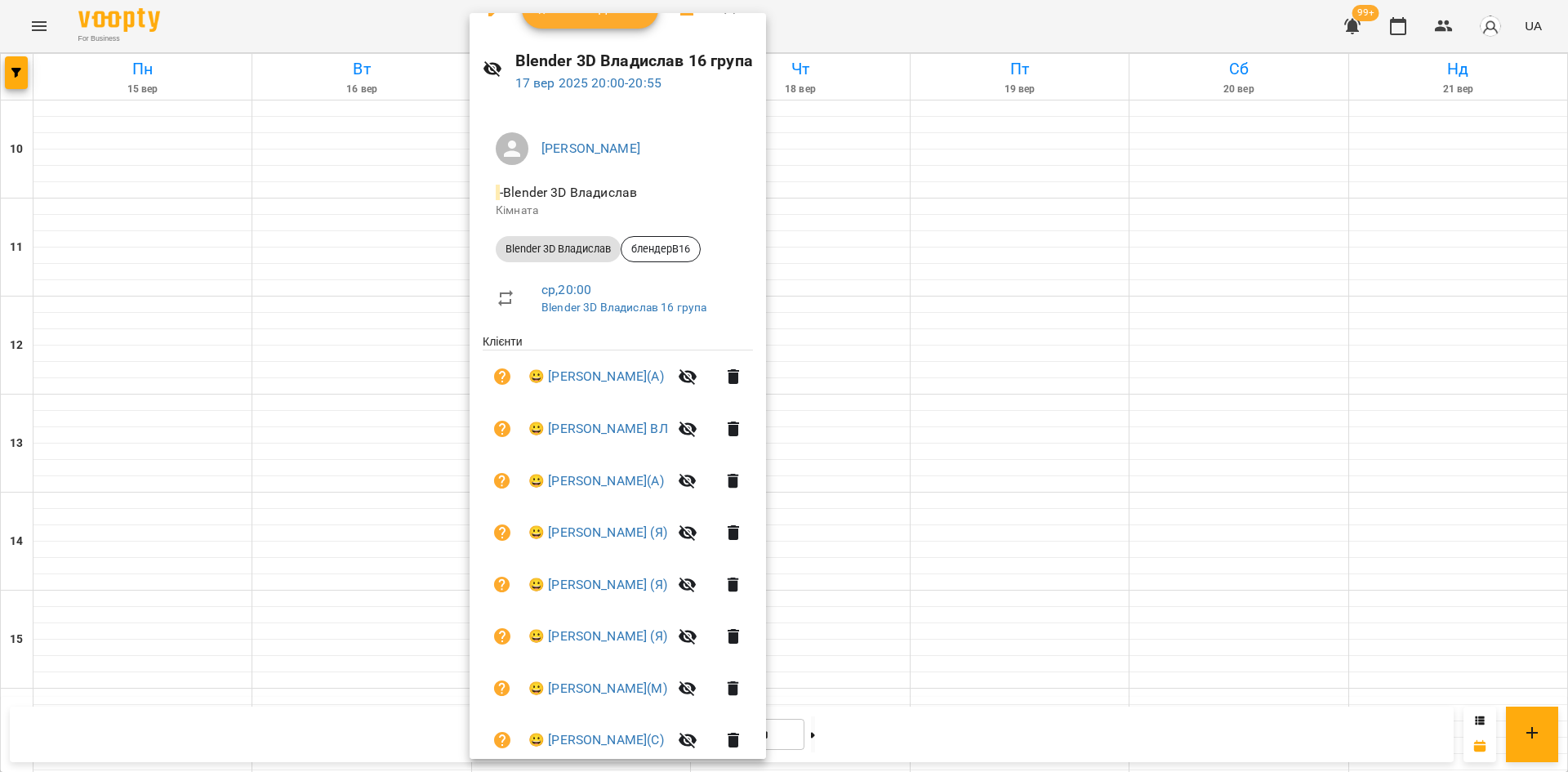
scroll to position [0, 0]
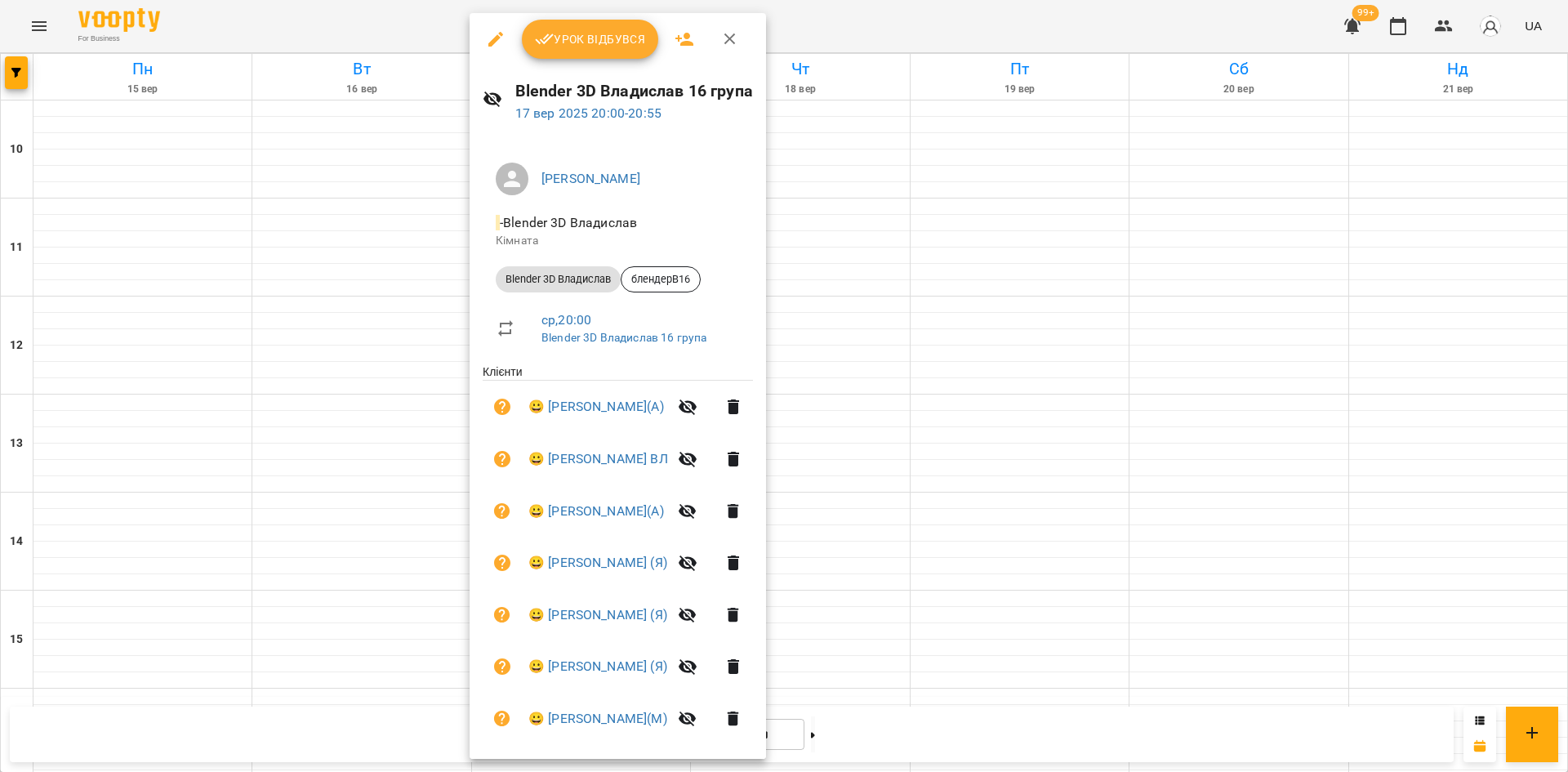
click at [599, 47] on span "Урок відбувся" at bounding box center [590, 39] width 111 height 19
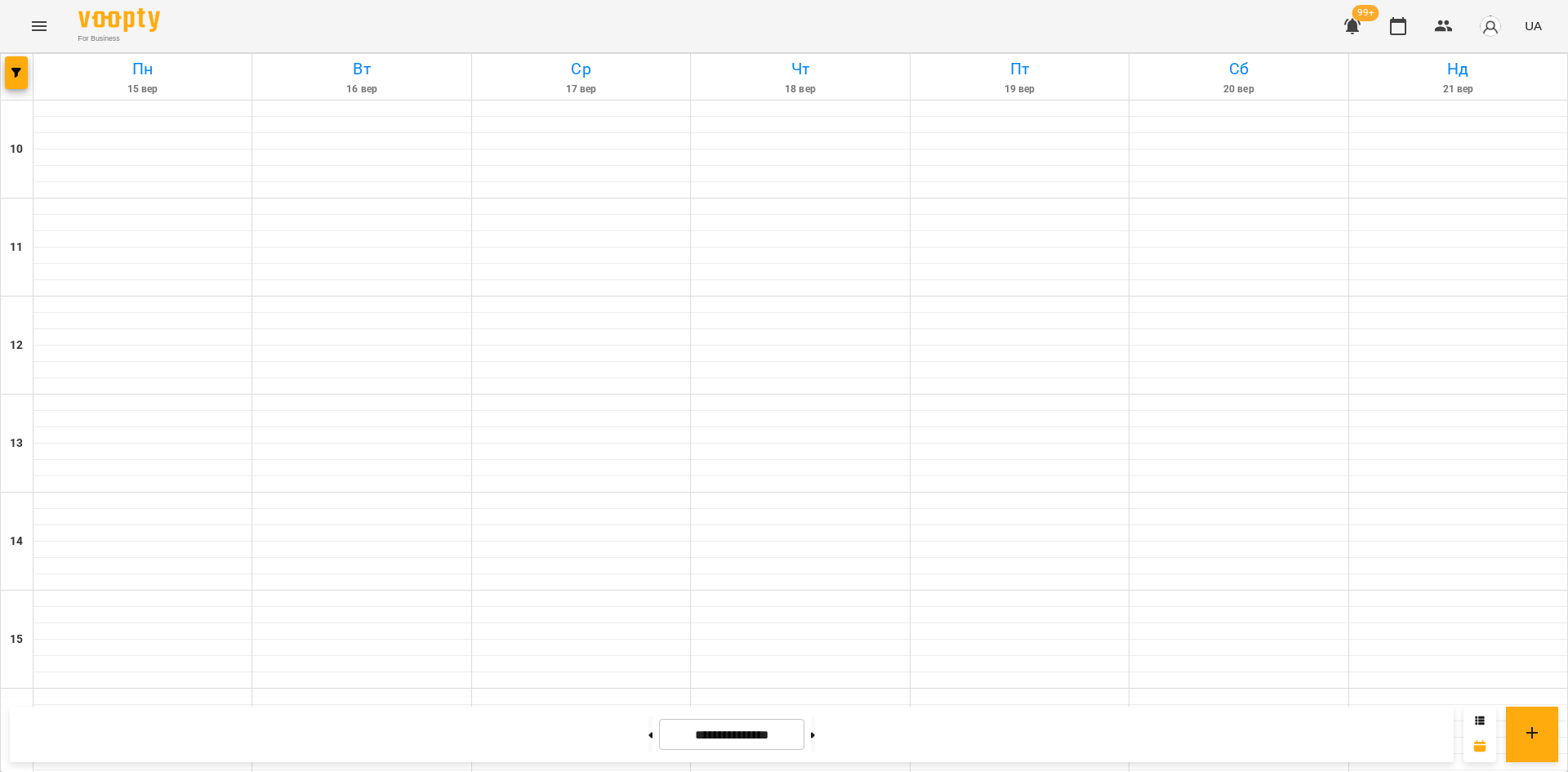
scroll to position [677, 0]
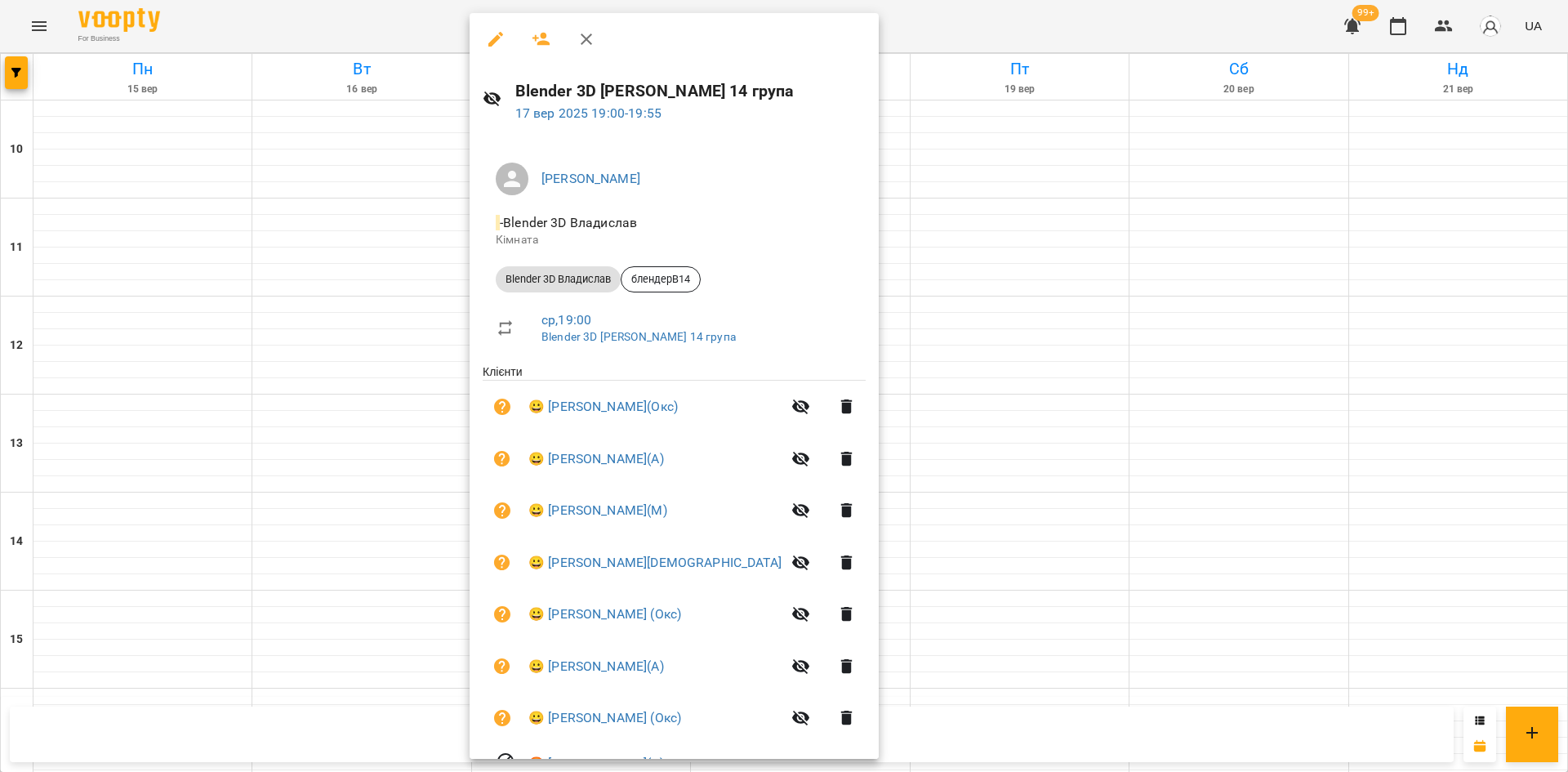
click at [1293, 339] on div at bounding box center [784, 386] width 1568 height 772
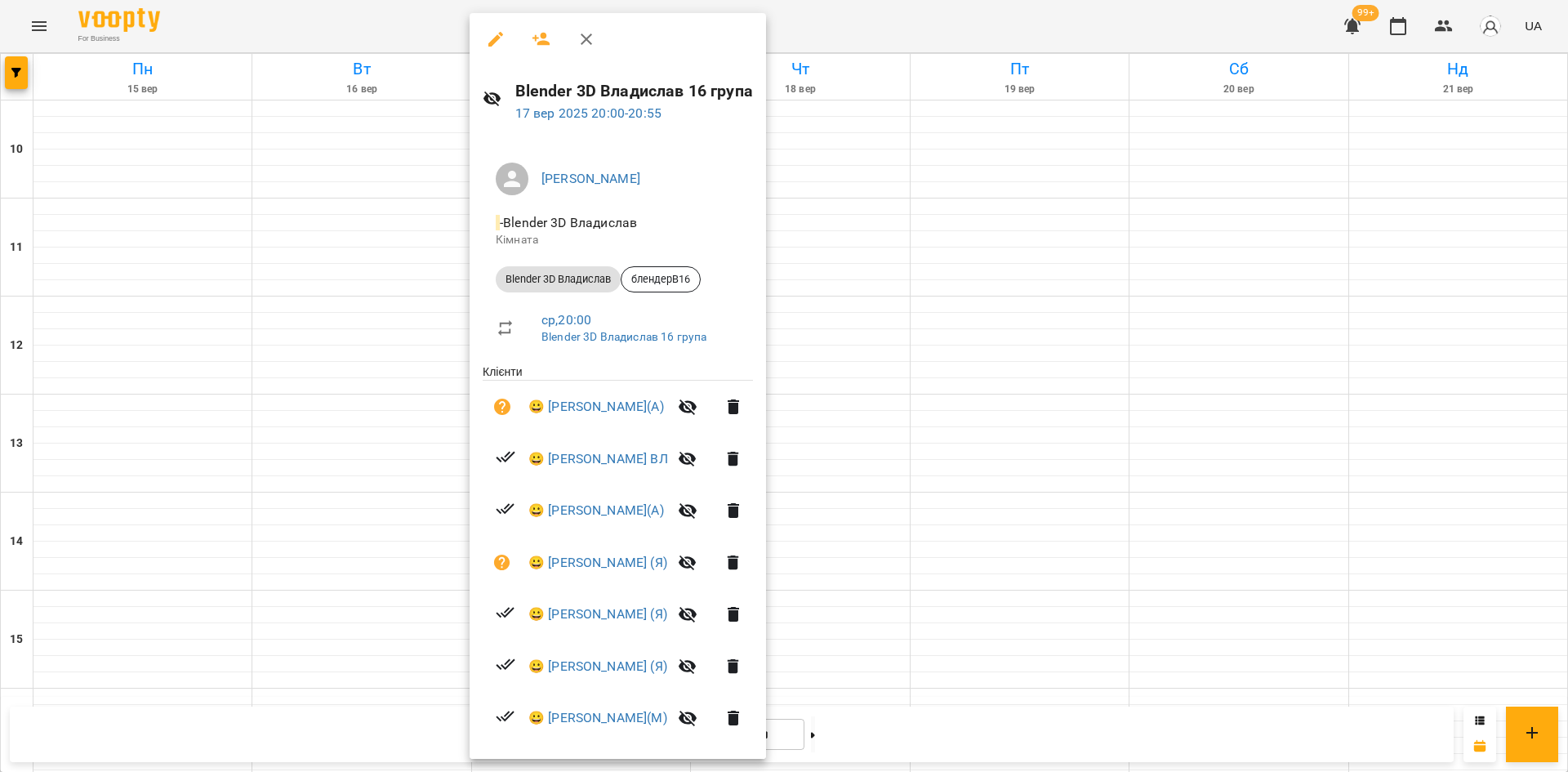
click at [1221, 291] on div at bounding box center [784, 386] width 1568 height 772
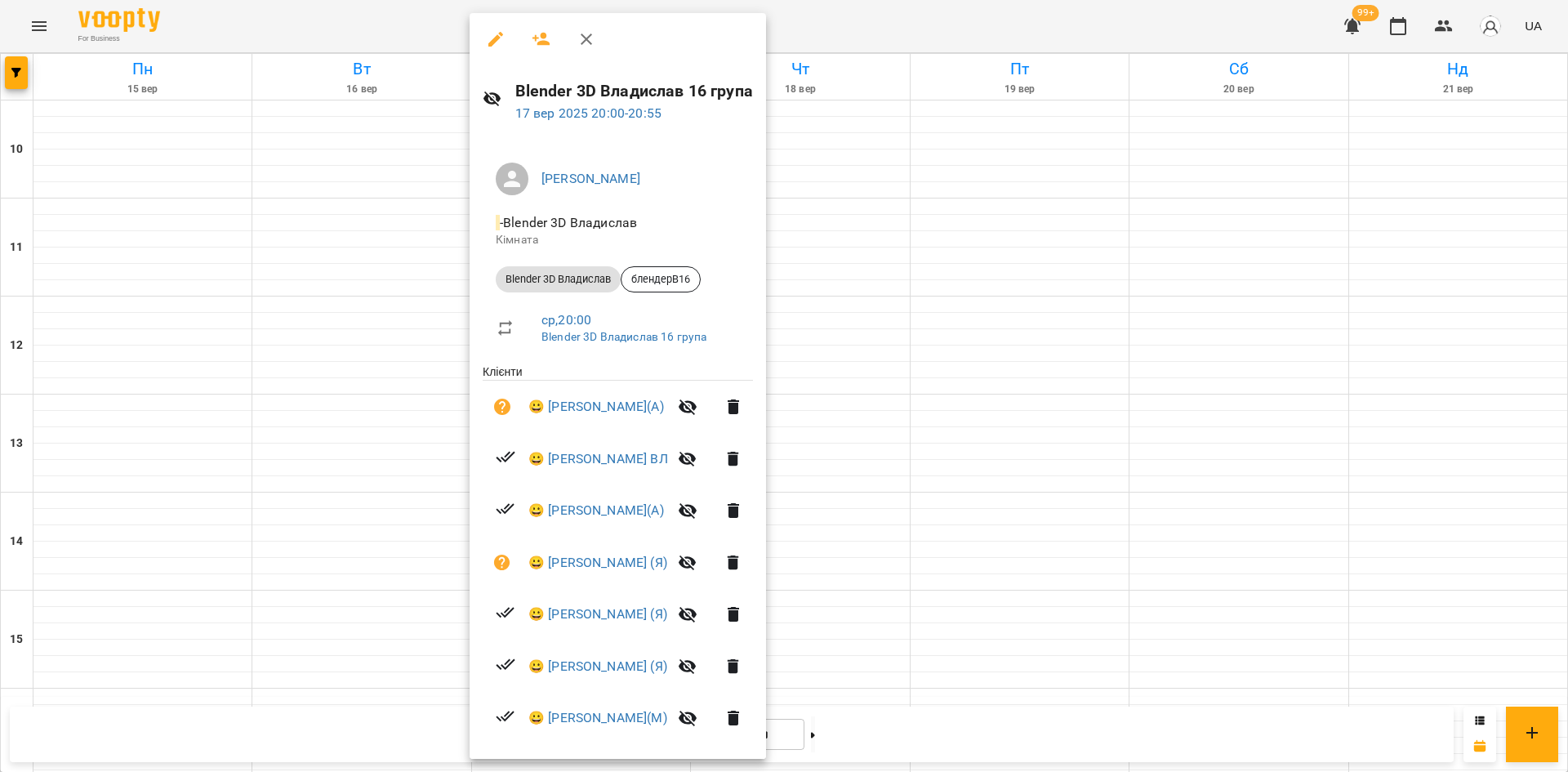
drag, startPoint x: 492, startPoint y: 36, endPoint x: 502, endPoint y: 48, distance: 15.6
click at [492, 36] on icon "button" at bounding box center [496, 39] width 19 height 19
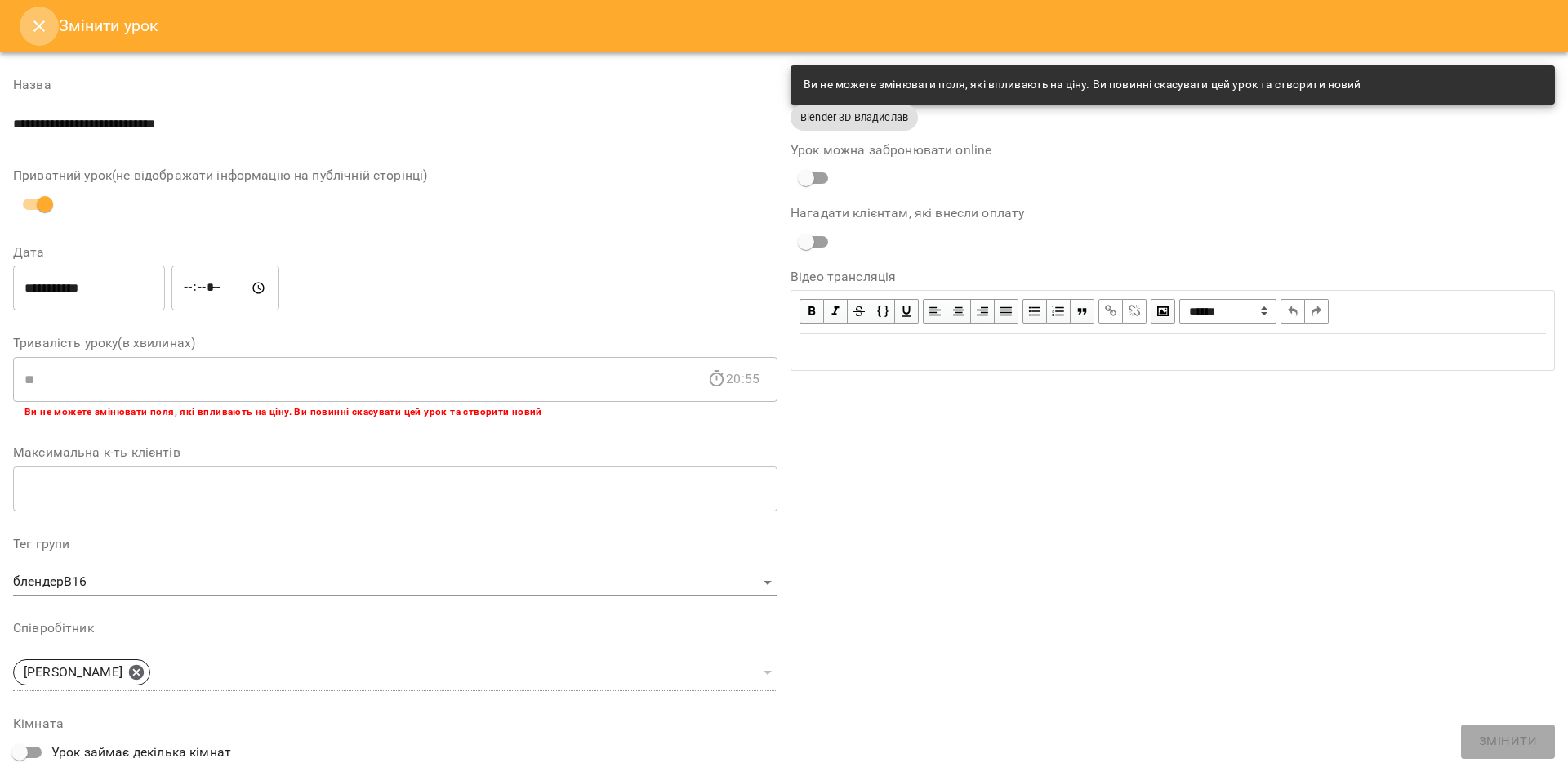
click at [48, 33] on icon "Close" at bounding box center [39, 26] width 19 height 19
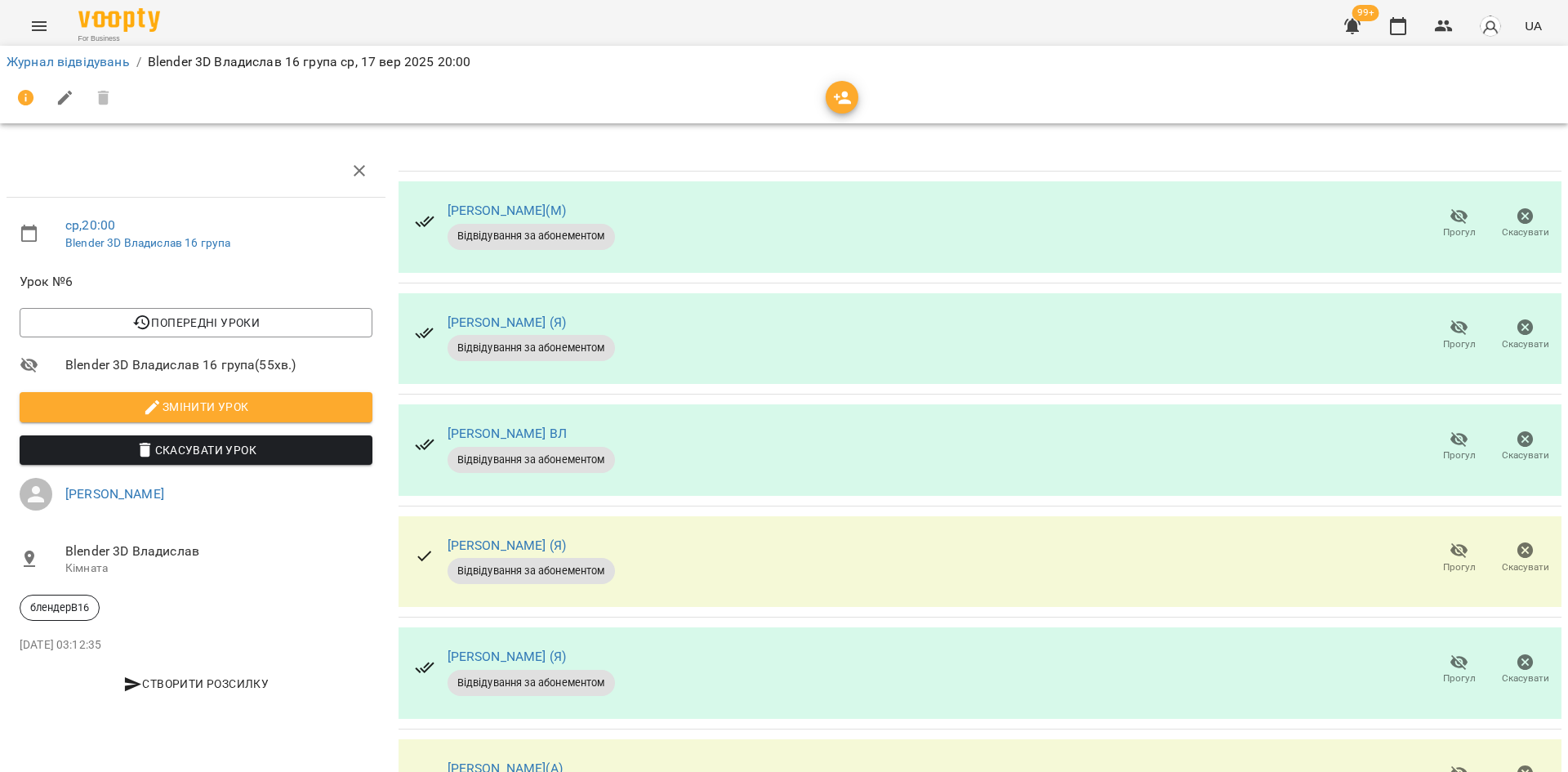
click at [1068, 218] on div "[PERSON_NAME](М) Відвідування за абонементом Прогул Скасувати" at bounding box center [981, 227] width 1163 height 91
click at [1451, 217] on icon "button" at bounding box center [1459, 217] width 19 height 19
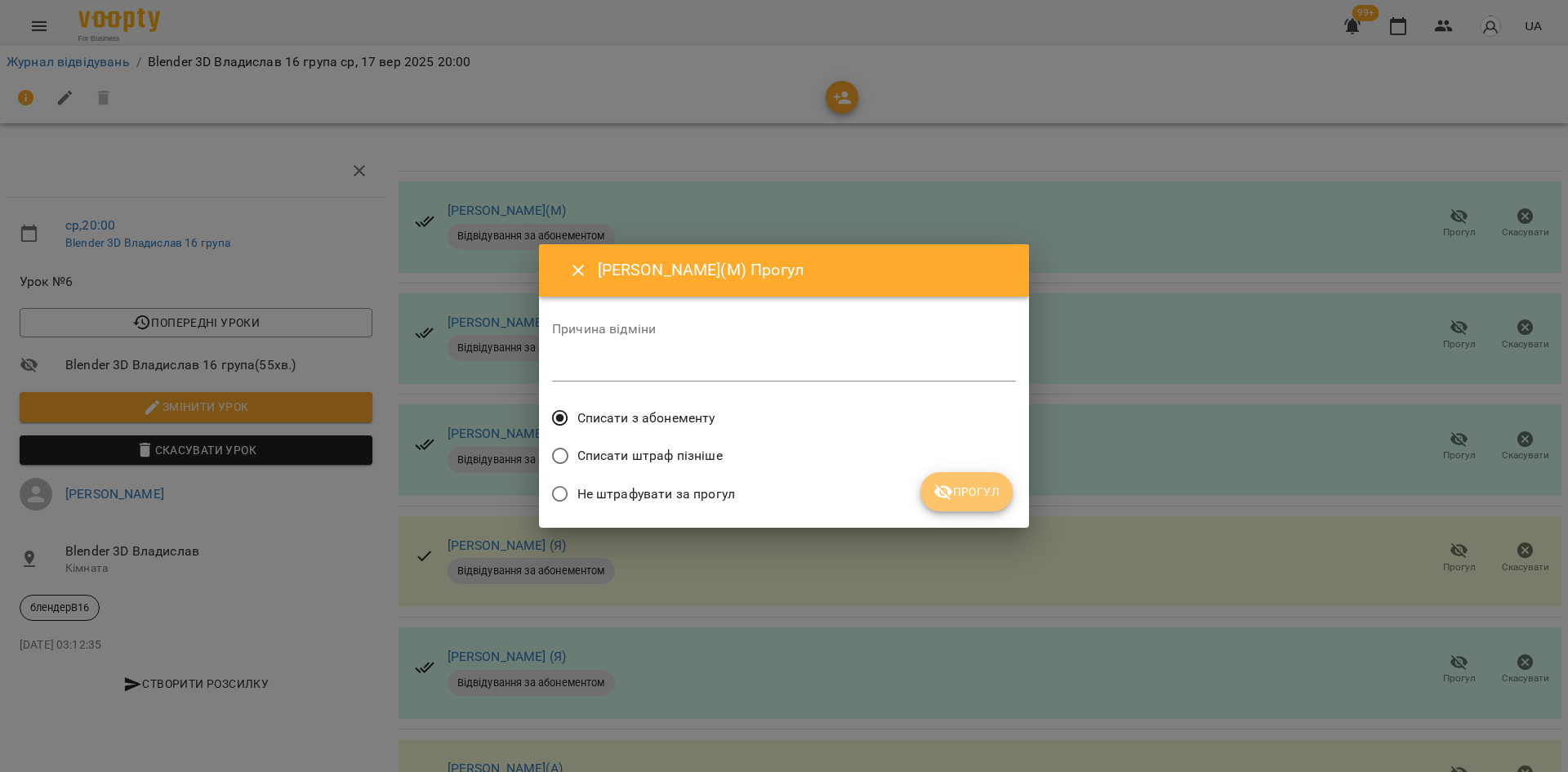
click at [990, 500] on span "Прогул" at bounding box center [967, 491] width 66 height 19
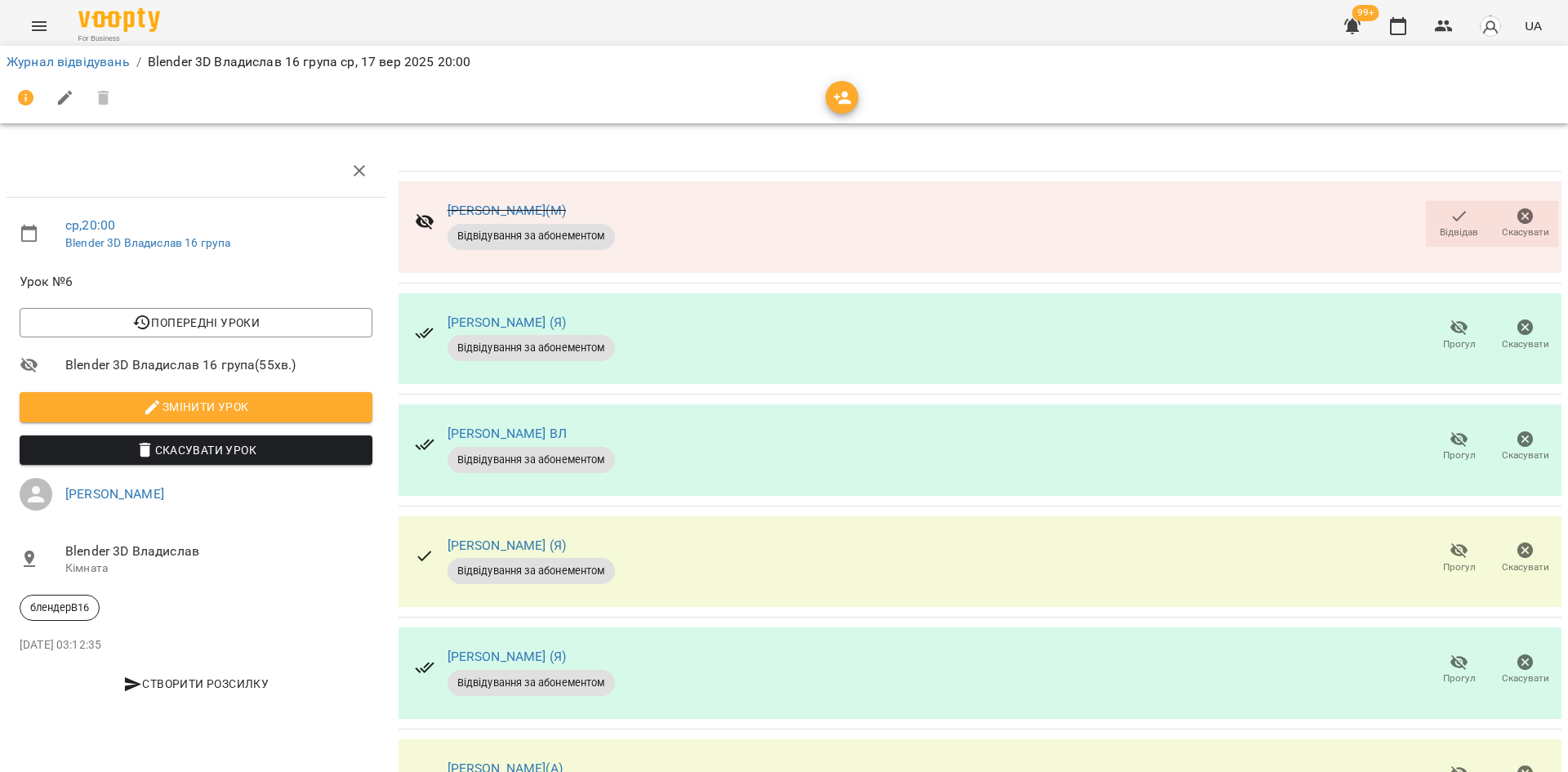
click at [981, 203] on div "[PERSON_NAME](М) Відвідування за абонементом Відвідав Скасувати" at bounding box center [981, 227] width 1163 height 91
click at [1320, 231] on div "[PERSON_NAME](М) Відвідування за абонементом Відвідав Скасувати" at bounding box center [981, 227] width 1163 height 91
click at [1456, 214] on icon "button" at bounding box center [1459, 217] width 19 height 19
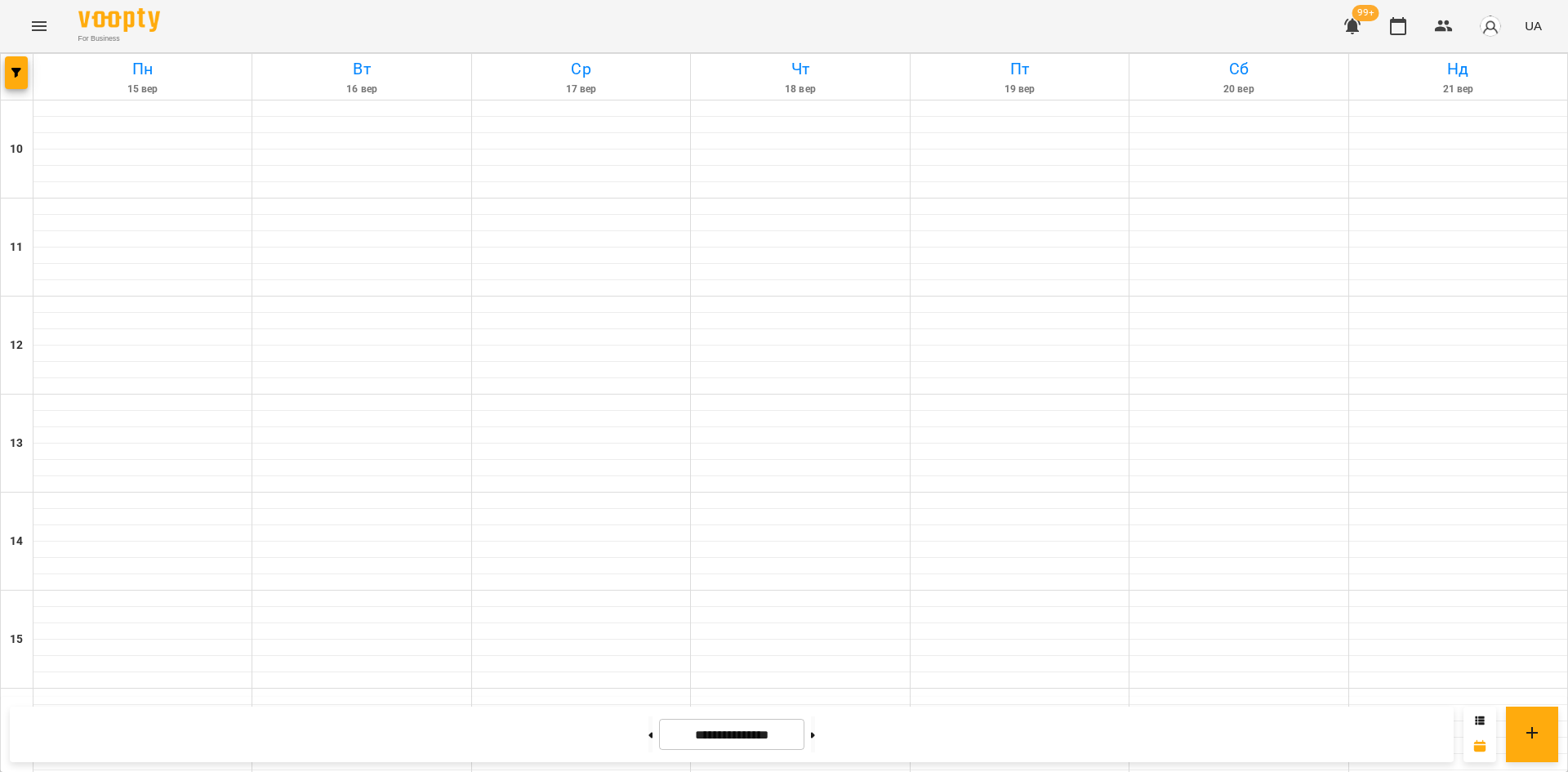
scroll to position [654, 0]
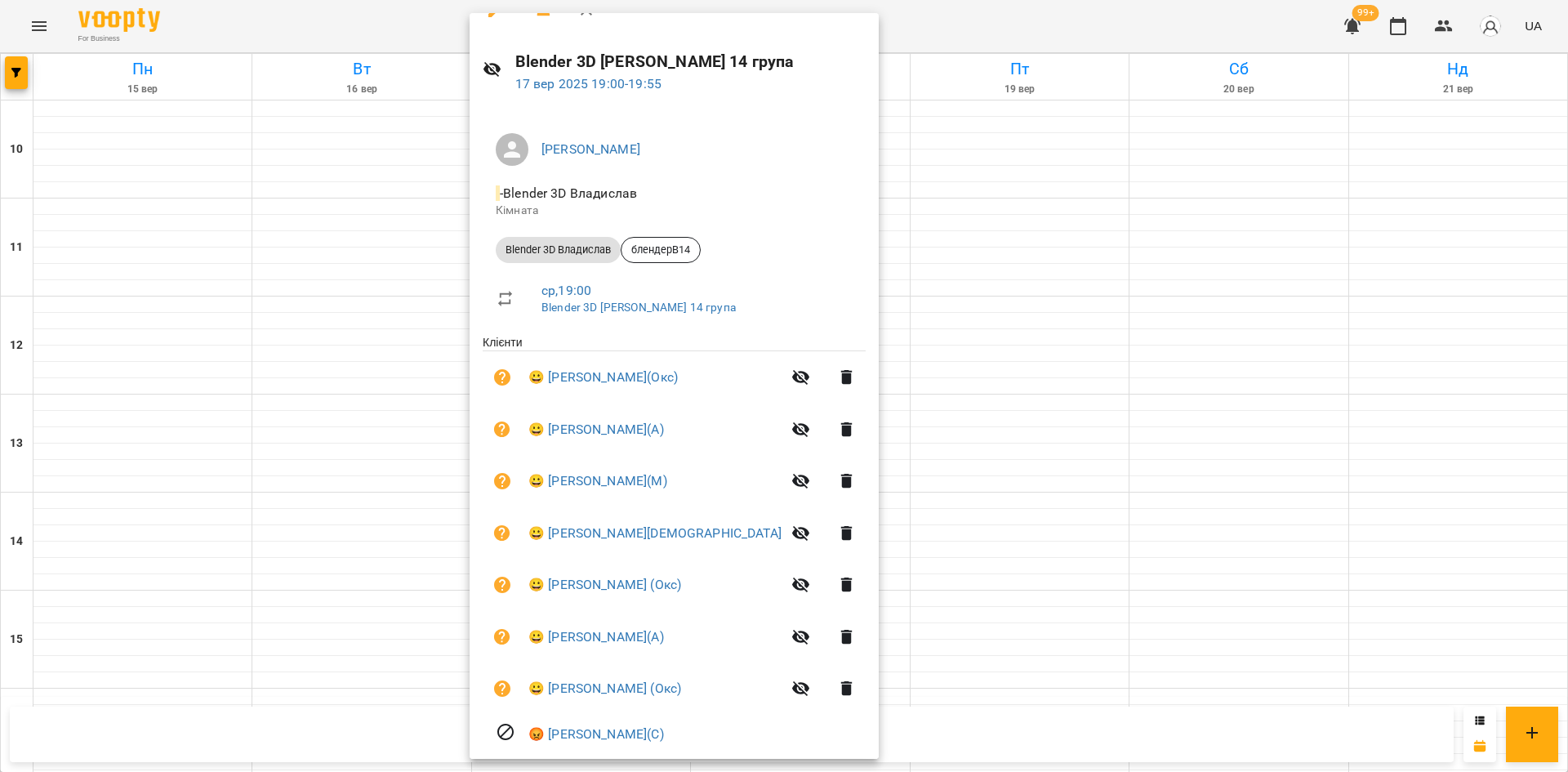
scroll to position [82, 0]
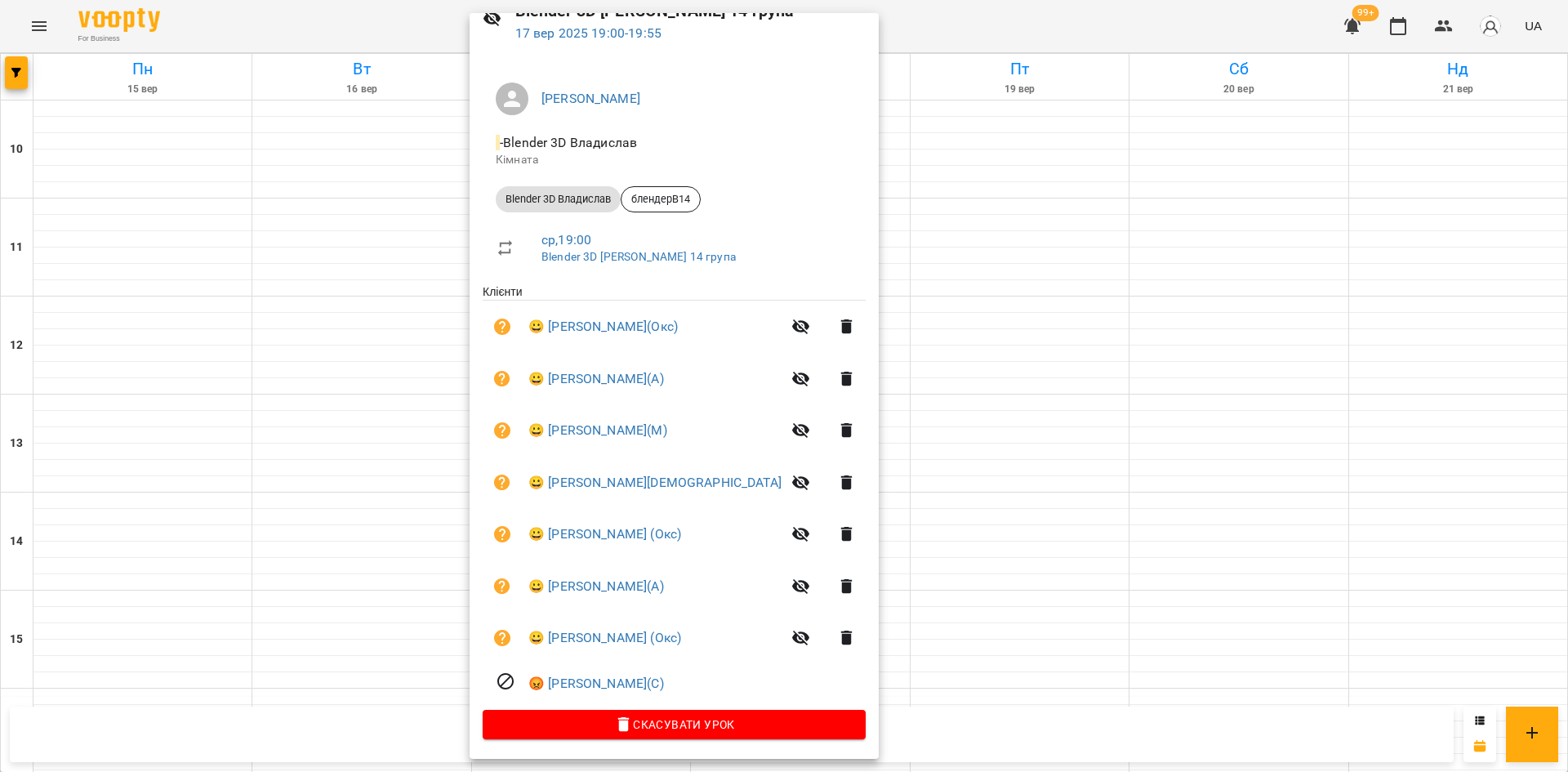
click at [863, 669] on div at bounding box center [784, 386] width 1568 height 772
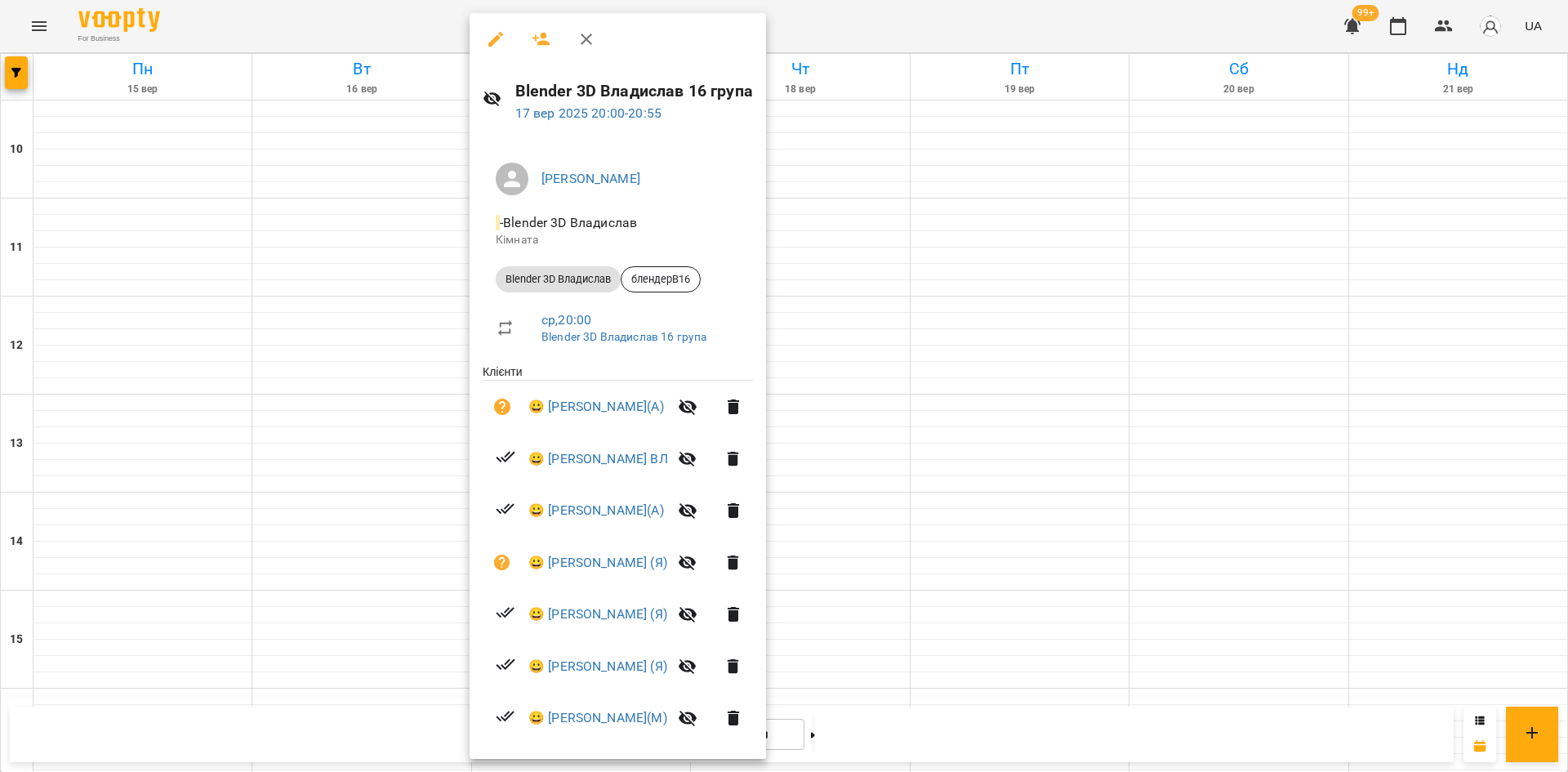
click at [1145, 343] on div at bounding box center [784, 386] width 1568 height 772
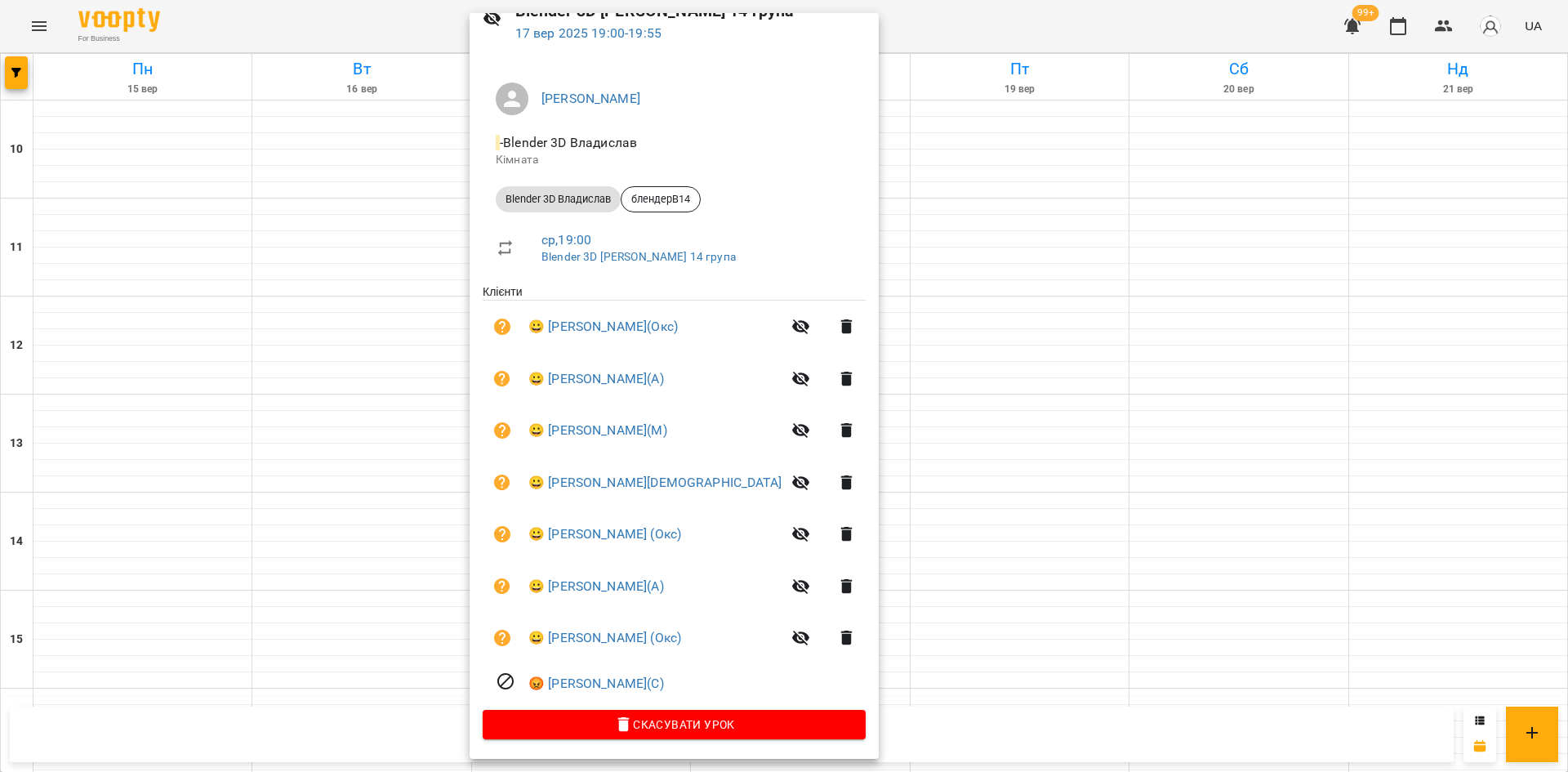
click at [1391, 426] on div at bounding box center [784, 386] width 1568 height 772
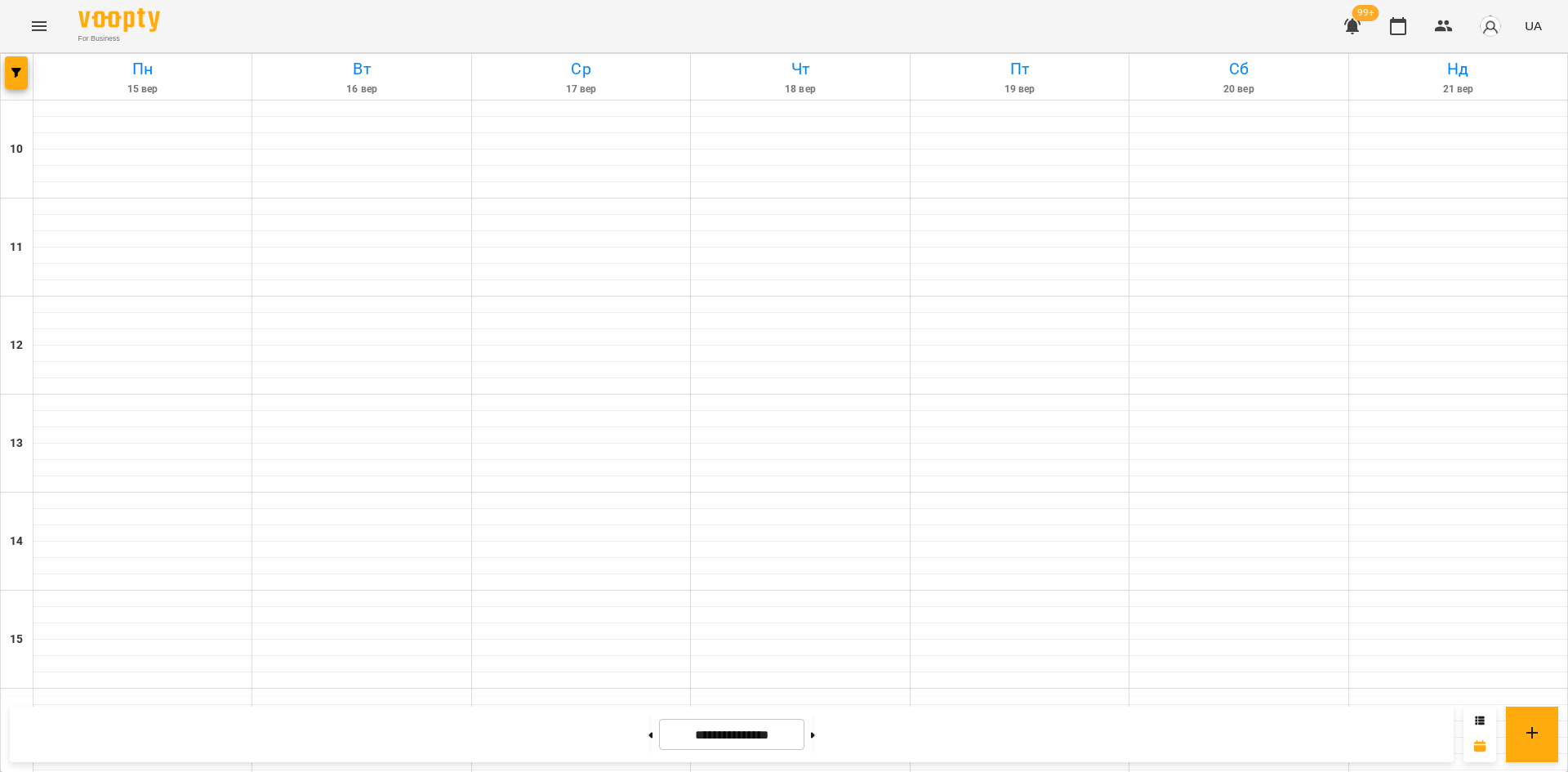
scroll to position [677, 0]
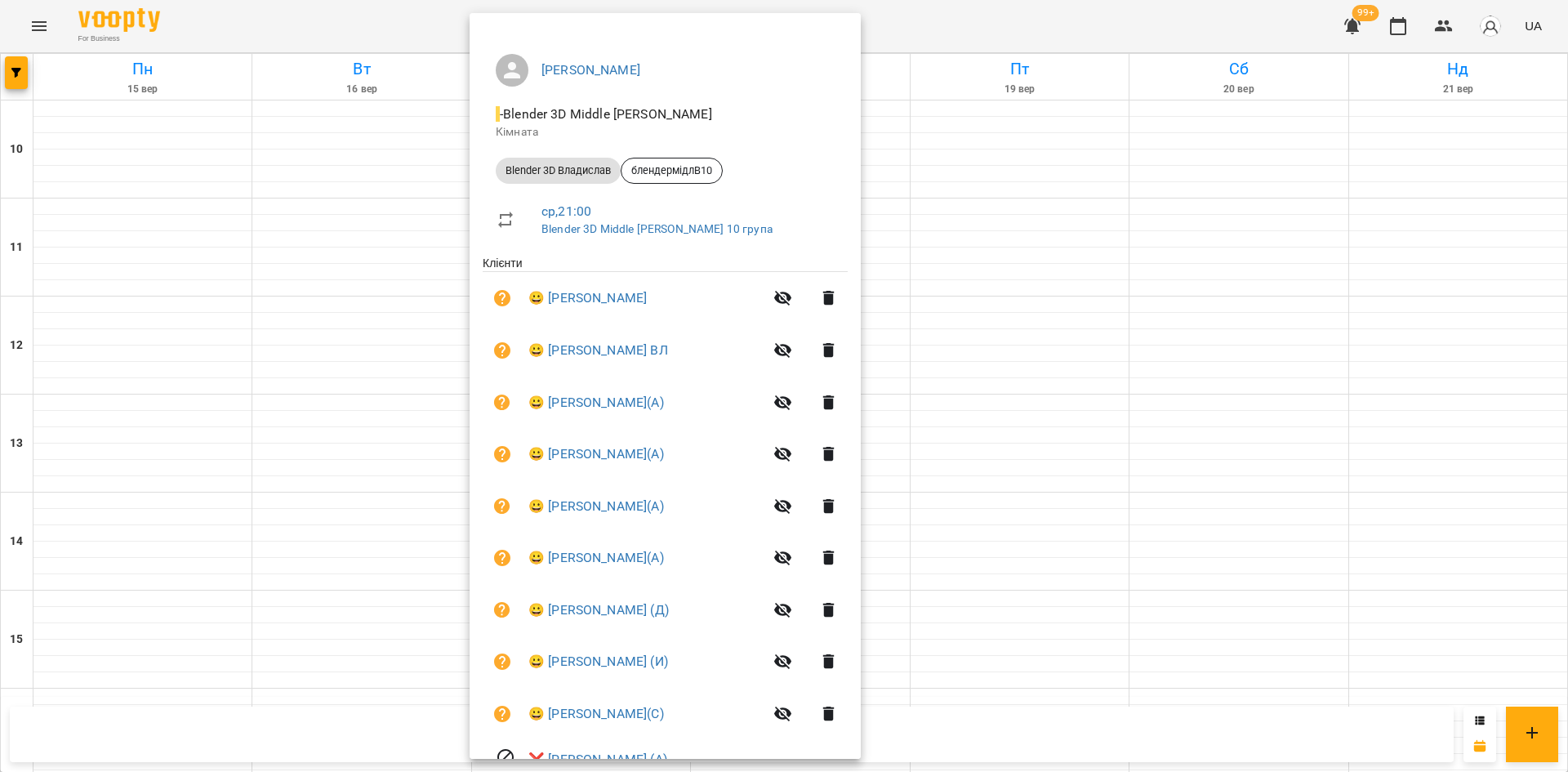
scroll to position [0, 0]
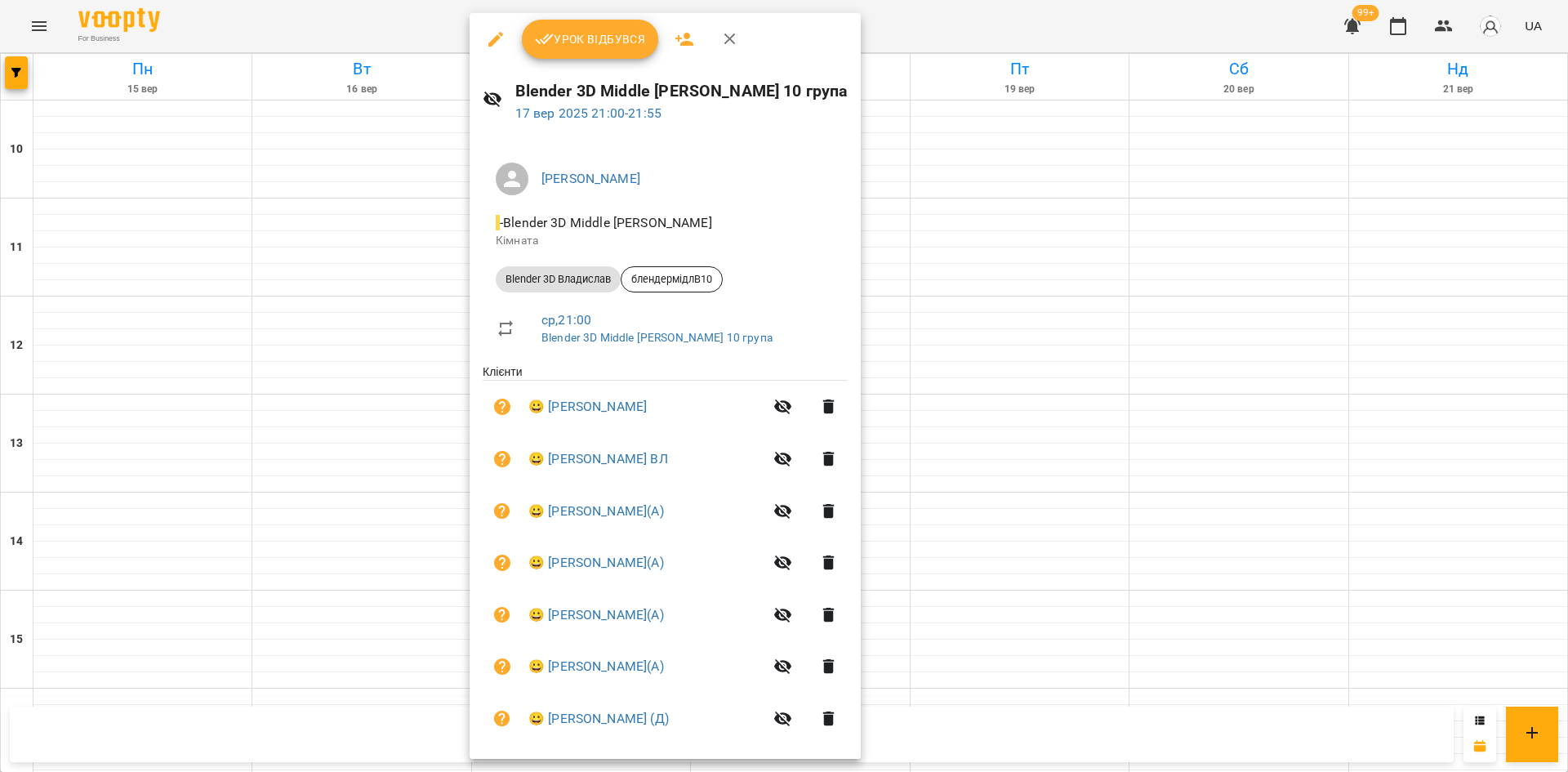
click at [1296, 480] on div at bounding box center [784, 386] width 1568 height 772
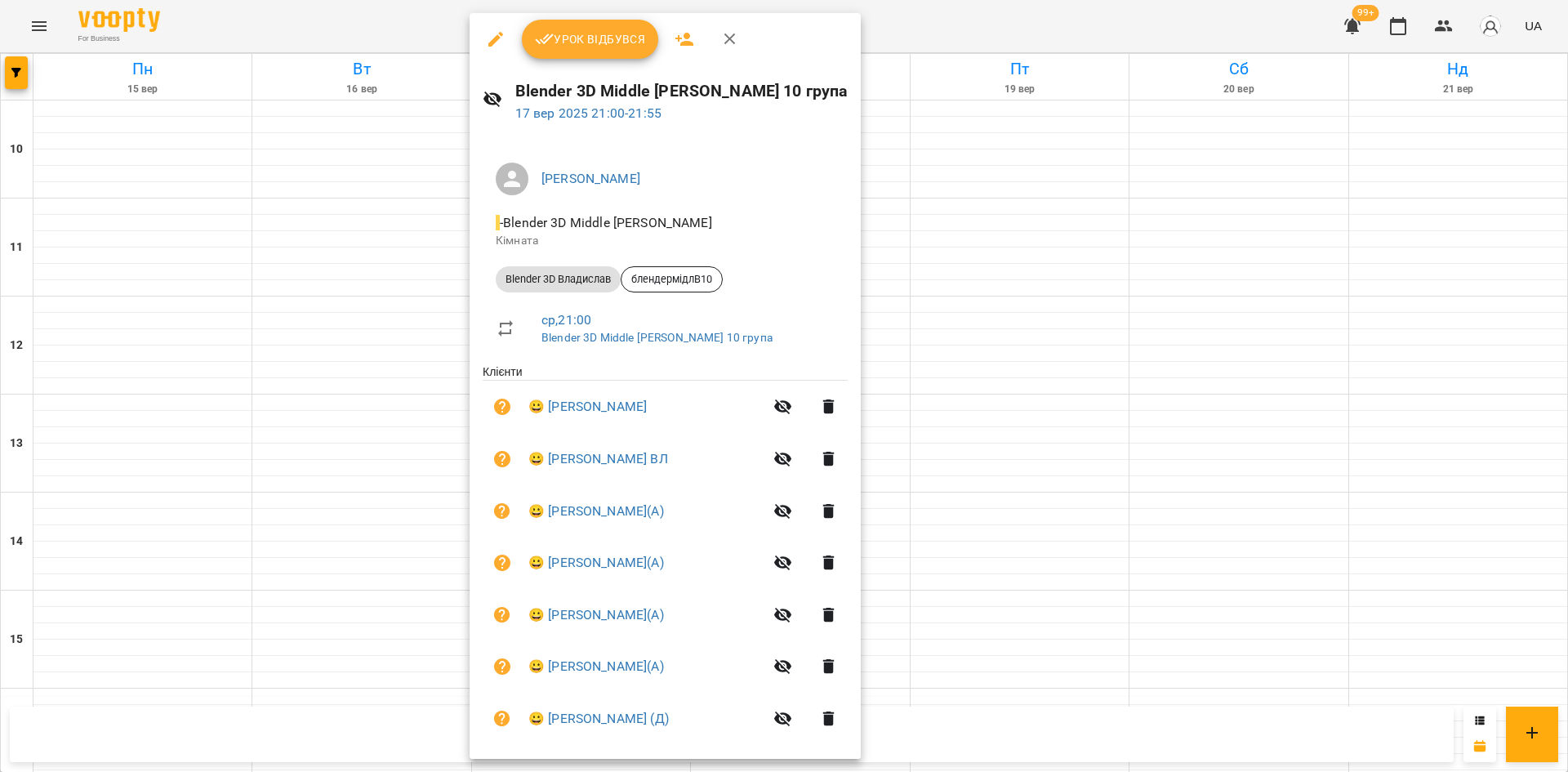
click at [1308, 463] on div at bounding box center [784, 386] width 1568 height 772
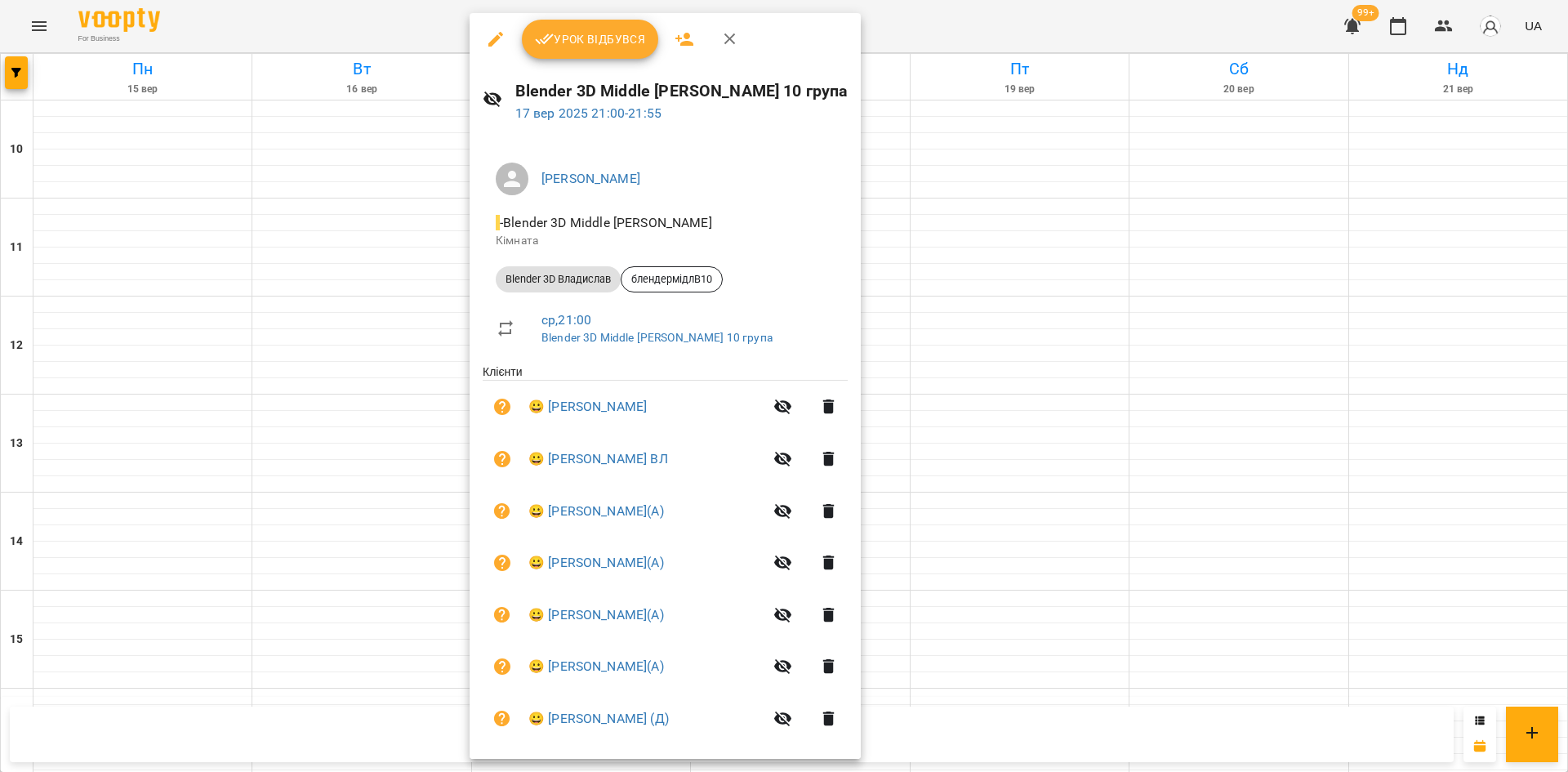
click at [1085, 293] on div at bounding box center [784, 386] width 1568 height 772
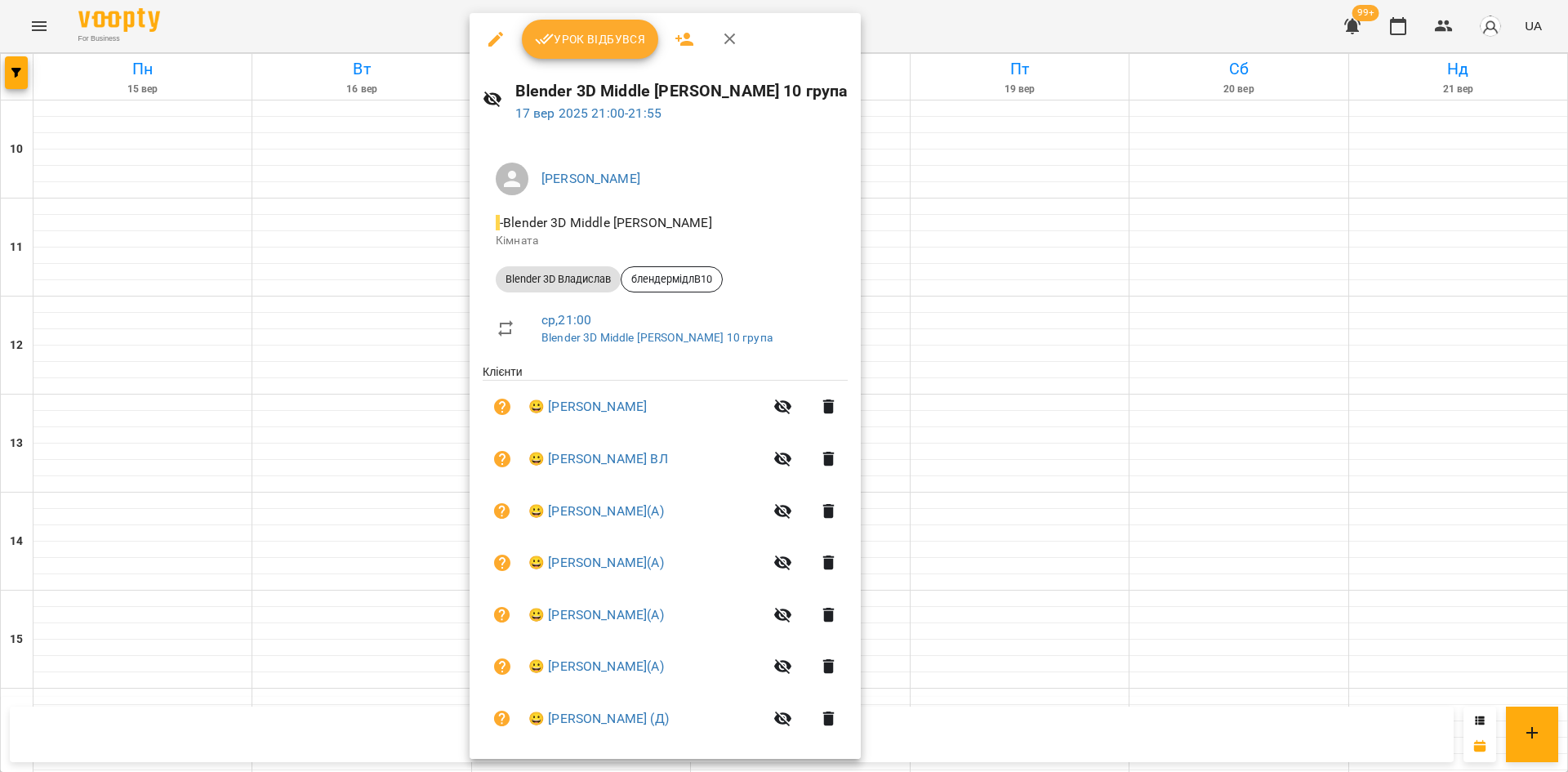
click at [603, 50] on button "Урок відбувся" at bounding box center [590, 39] width 137 height 39
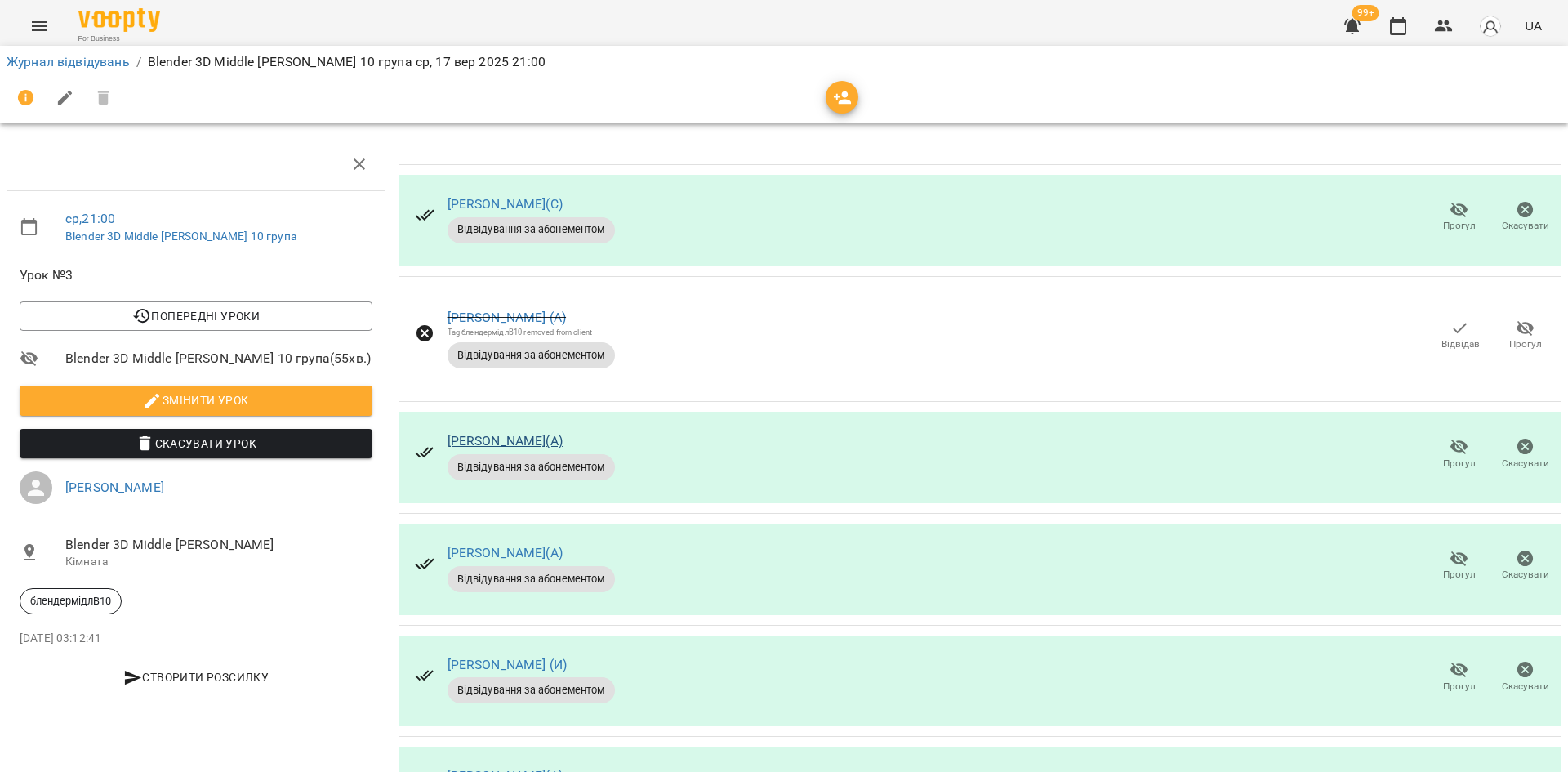
scroll to position [163, 0]
click at [1436, 437] on span "Прогул" at bounding box center [1459, 453] width 47 height 33
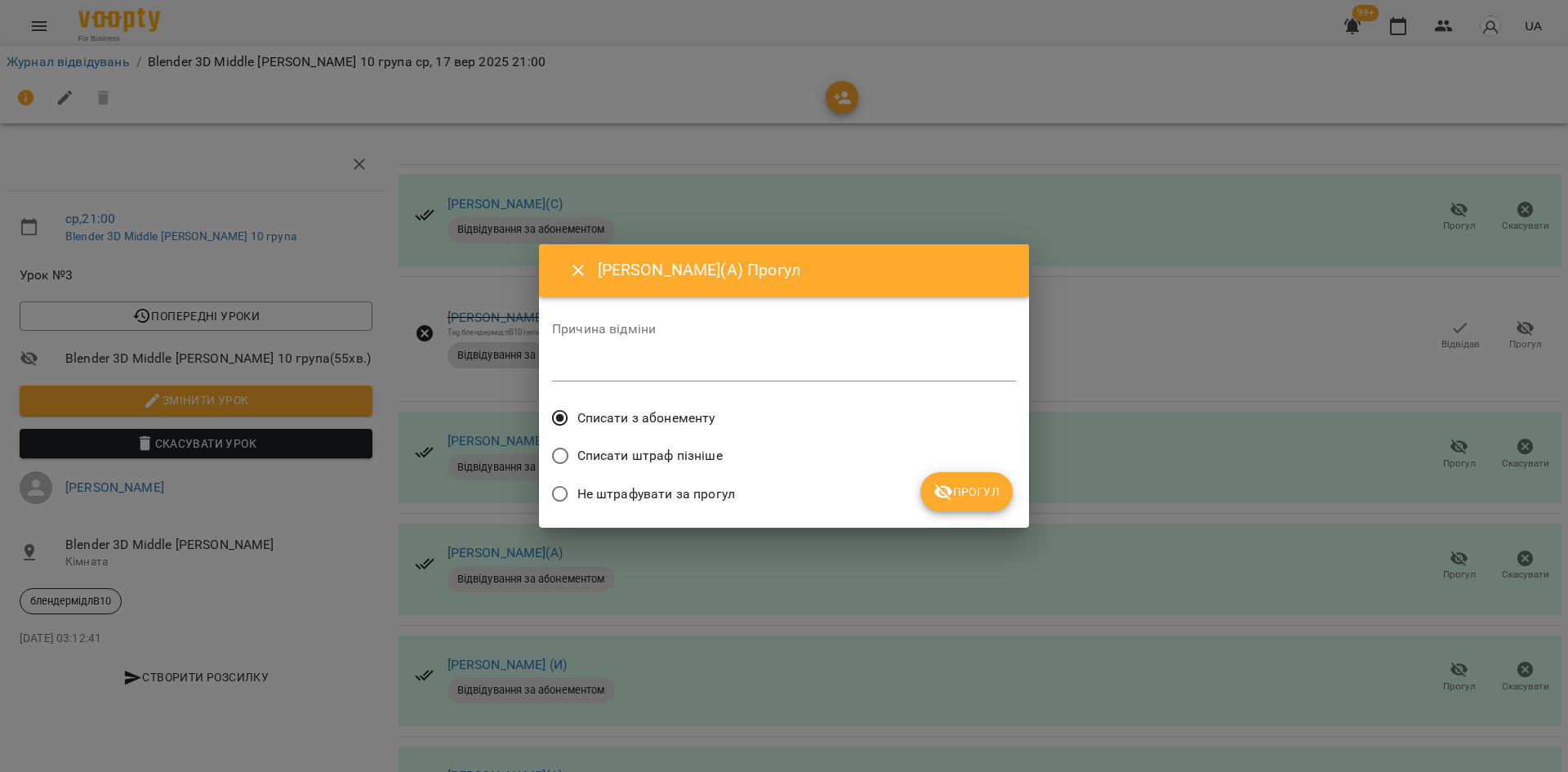
click at [954, 495] on span "Прогул" at bounding box center [967, 491] width 66 height 19
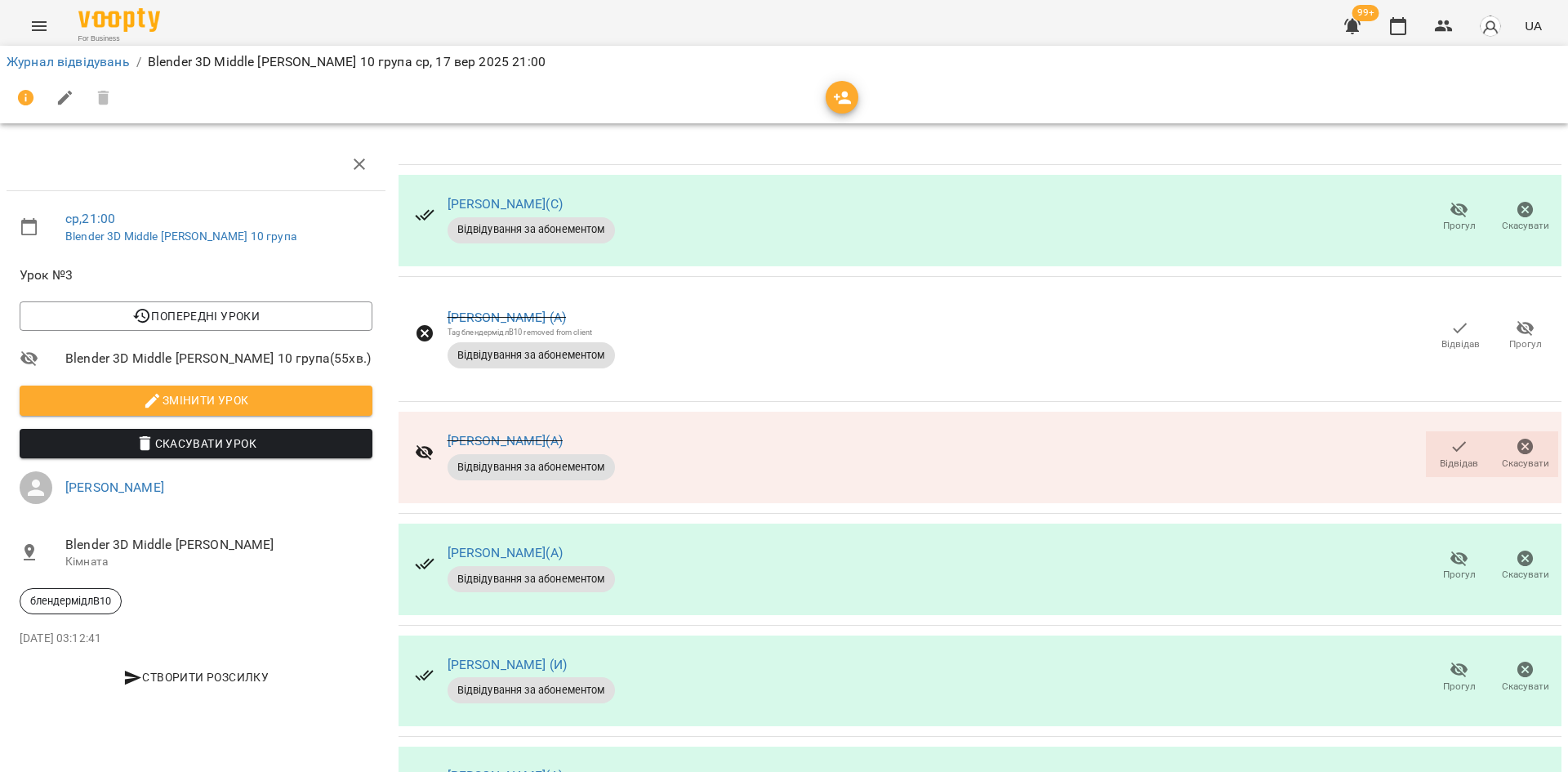
scroll to position [326, 0]
click at [1450, 660] on icon "button" at bounding box center [1459, 670] width 19 height 19
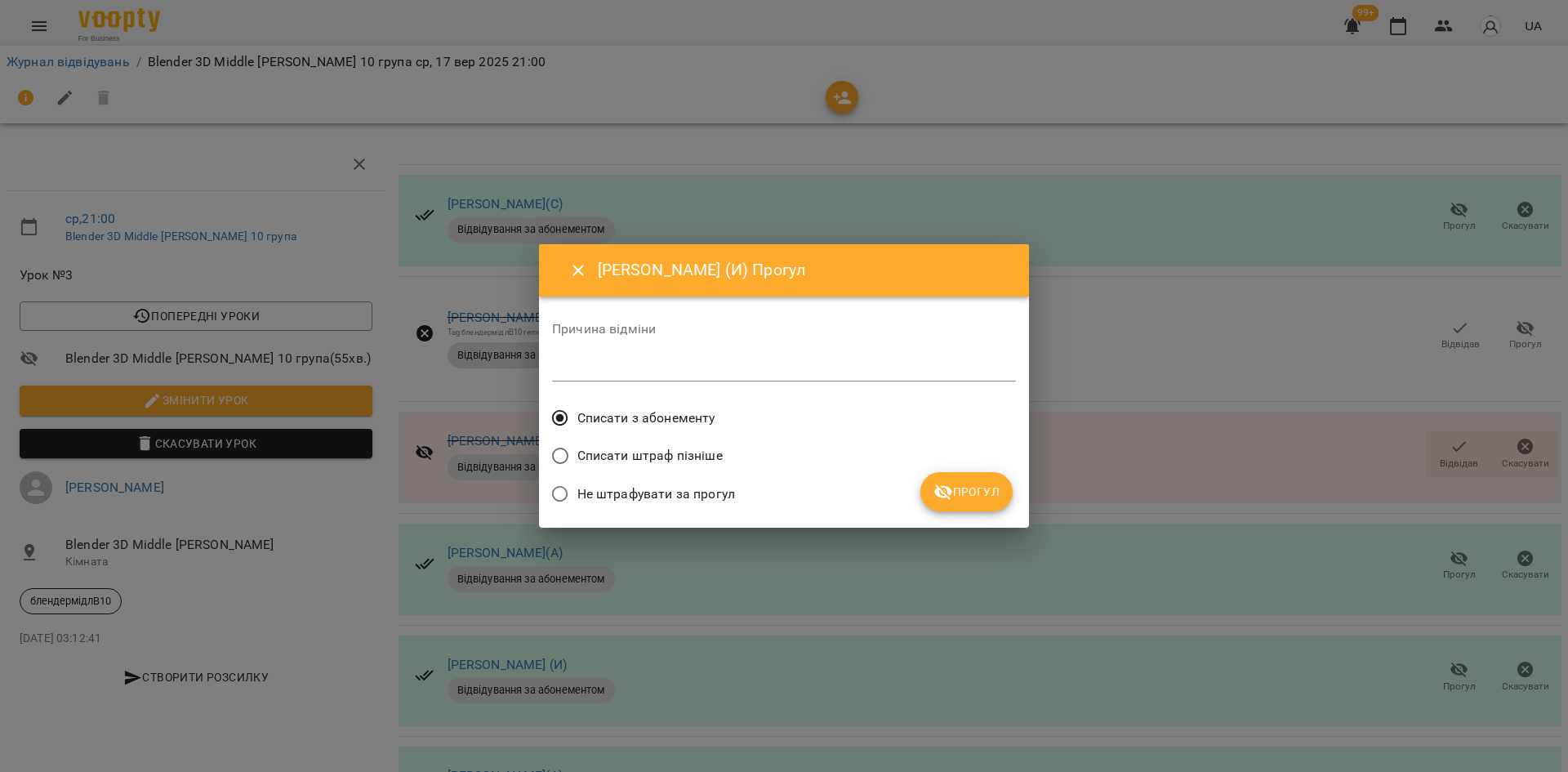
click at [990, 498] on span "Прогул" at bounding box center [967, 491] width 66 height 19
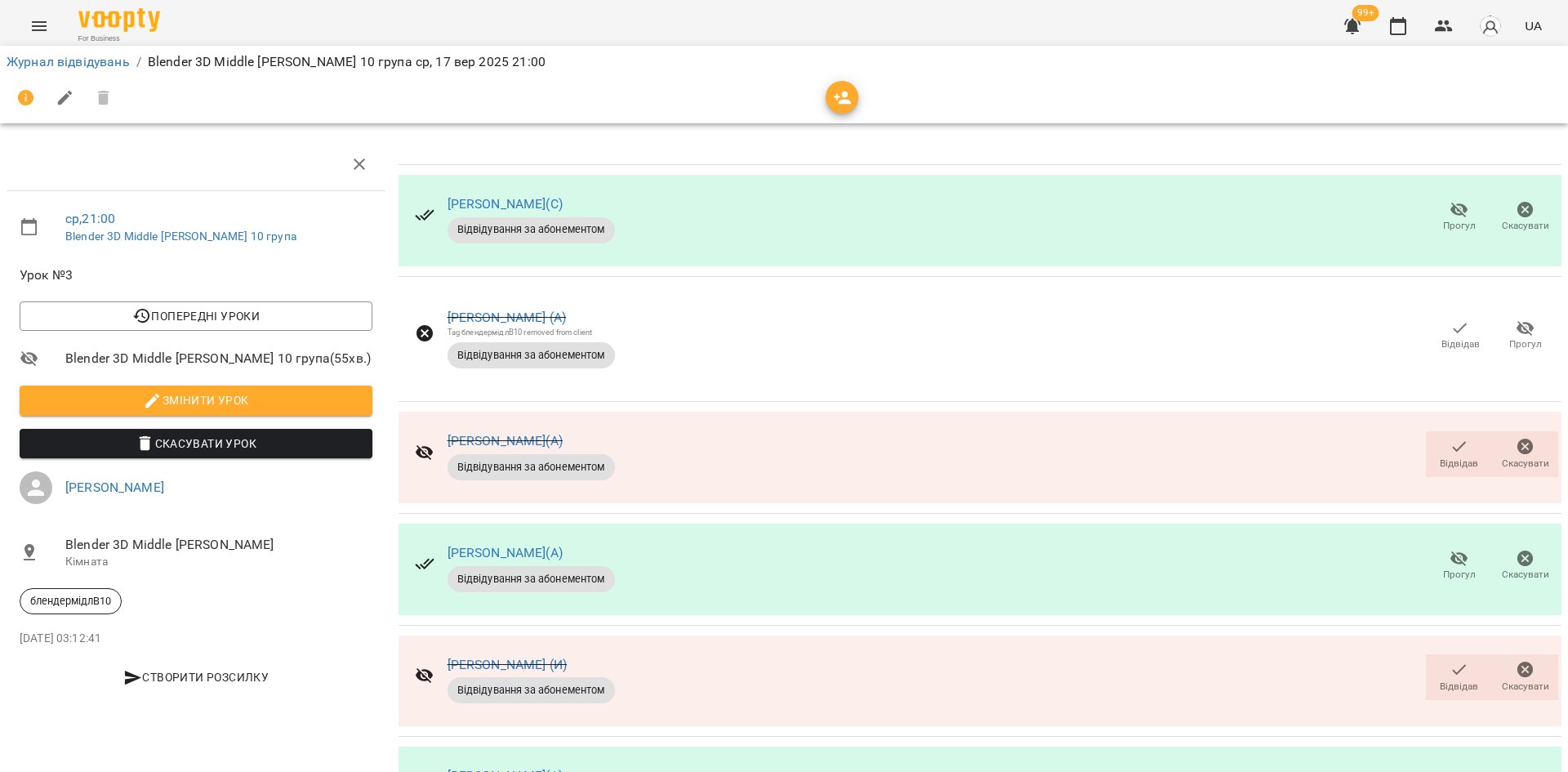
scroll to position [409, 0]
click at [1450, 660] on icon "button" at bounding box center [1459, 670] width 19 height 19
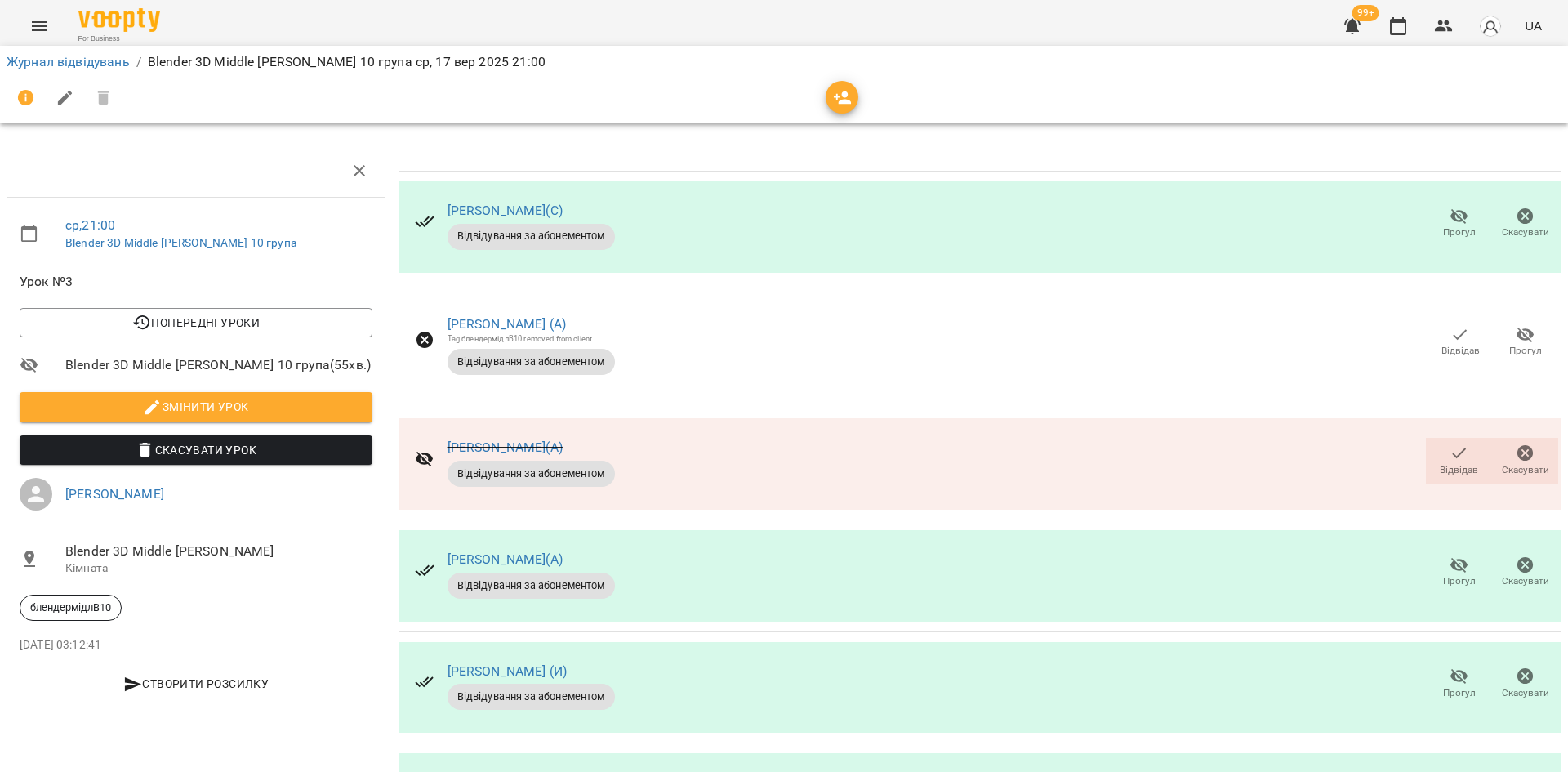
click at [1436, 458] on span "Відвідав" at bounding box center [1459, 460] width 47 height 33
